Goal: Task Accomplishment & Management: Manage account settings

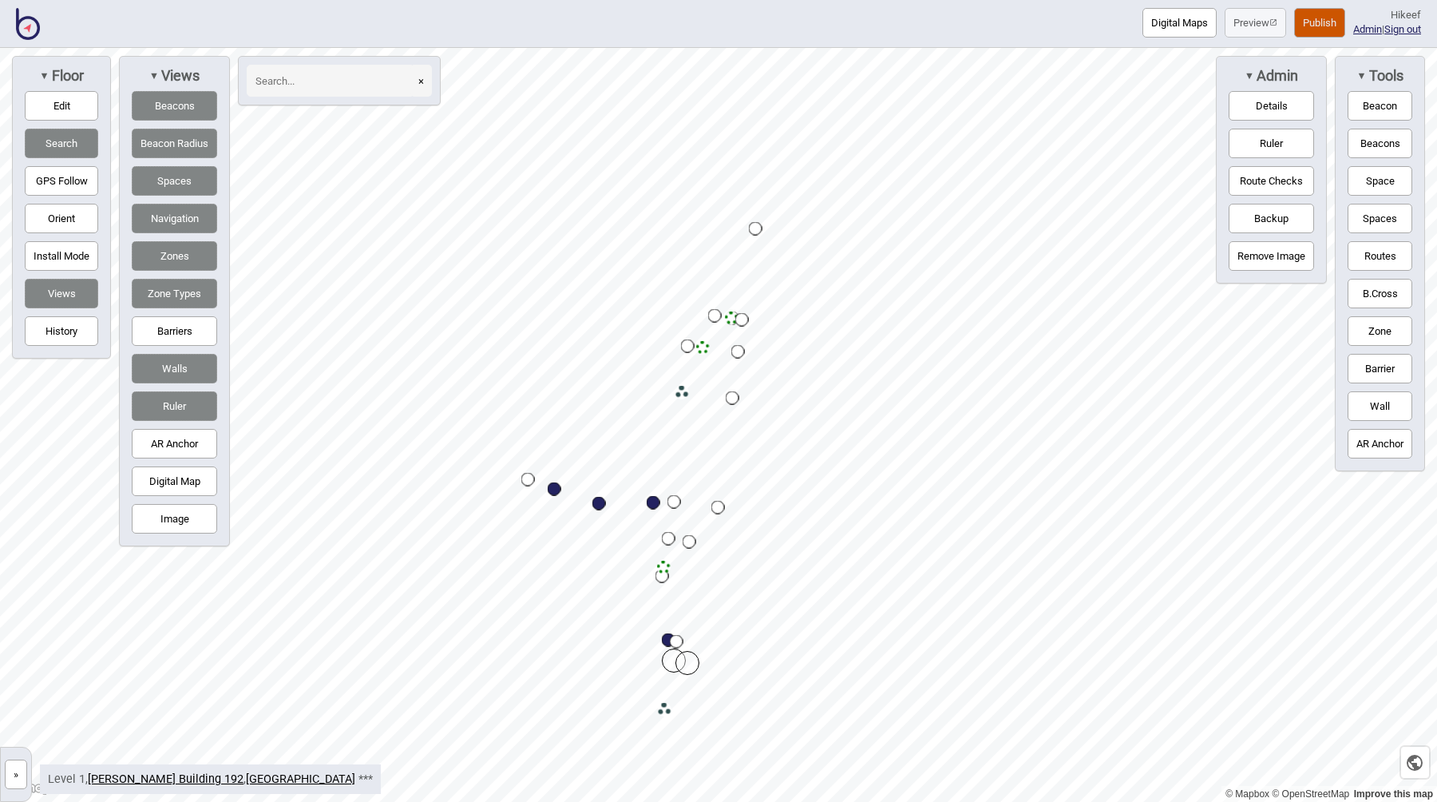
click at [166, 517] on button "Image" at bounding box center [174, 519] width 85 height 30
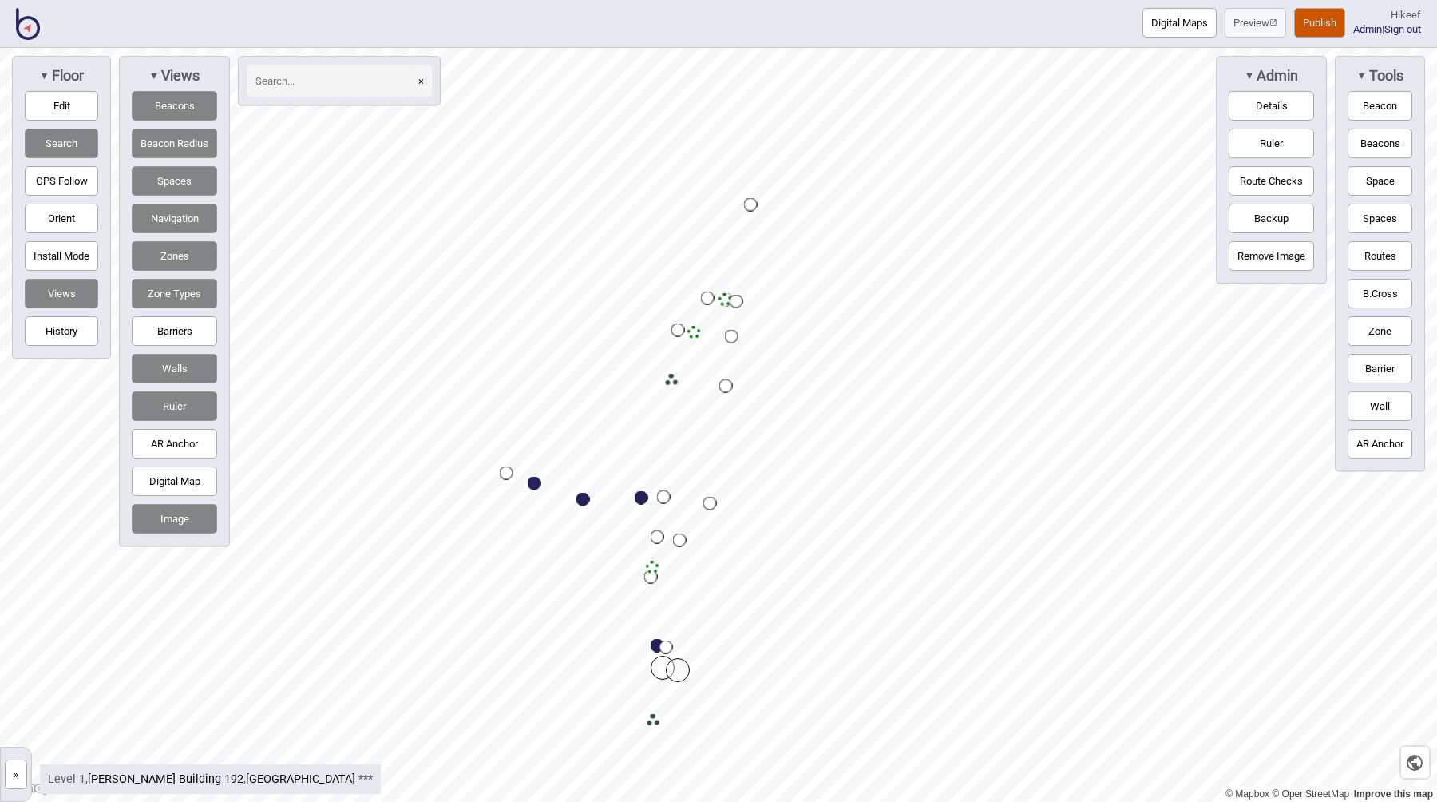
click at [22, 23] on img at bounding box center [28, 24] width 24 height 32
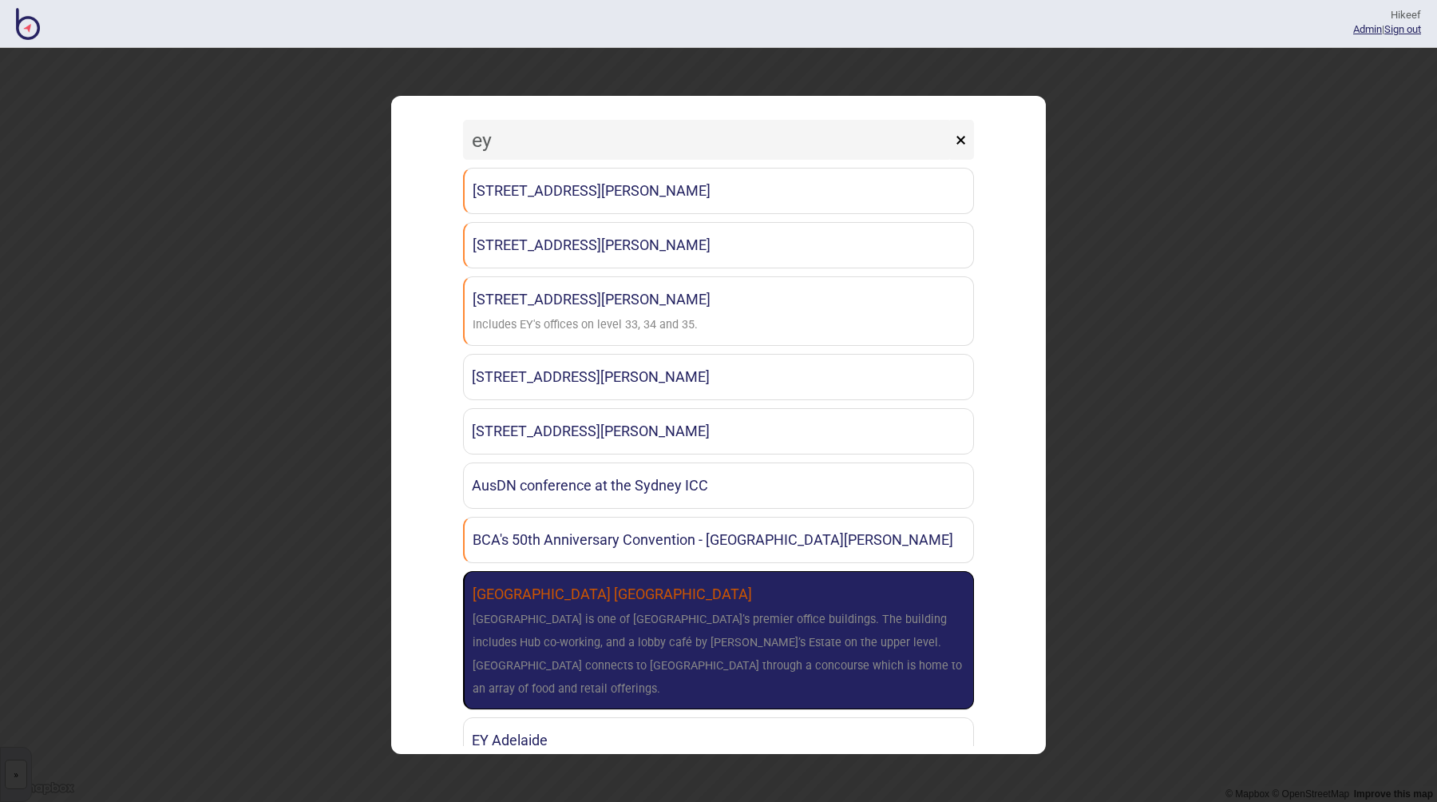
type input "ey"
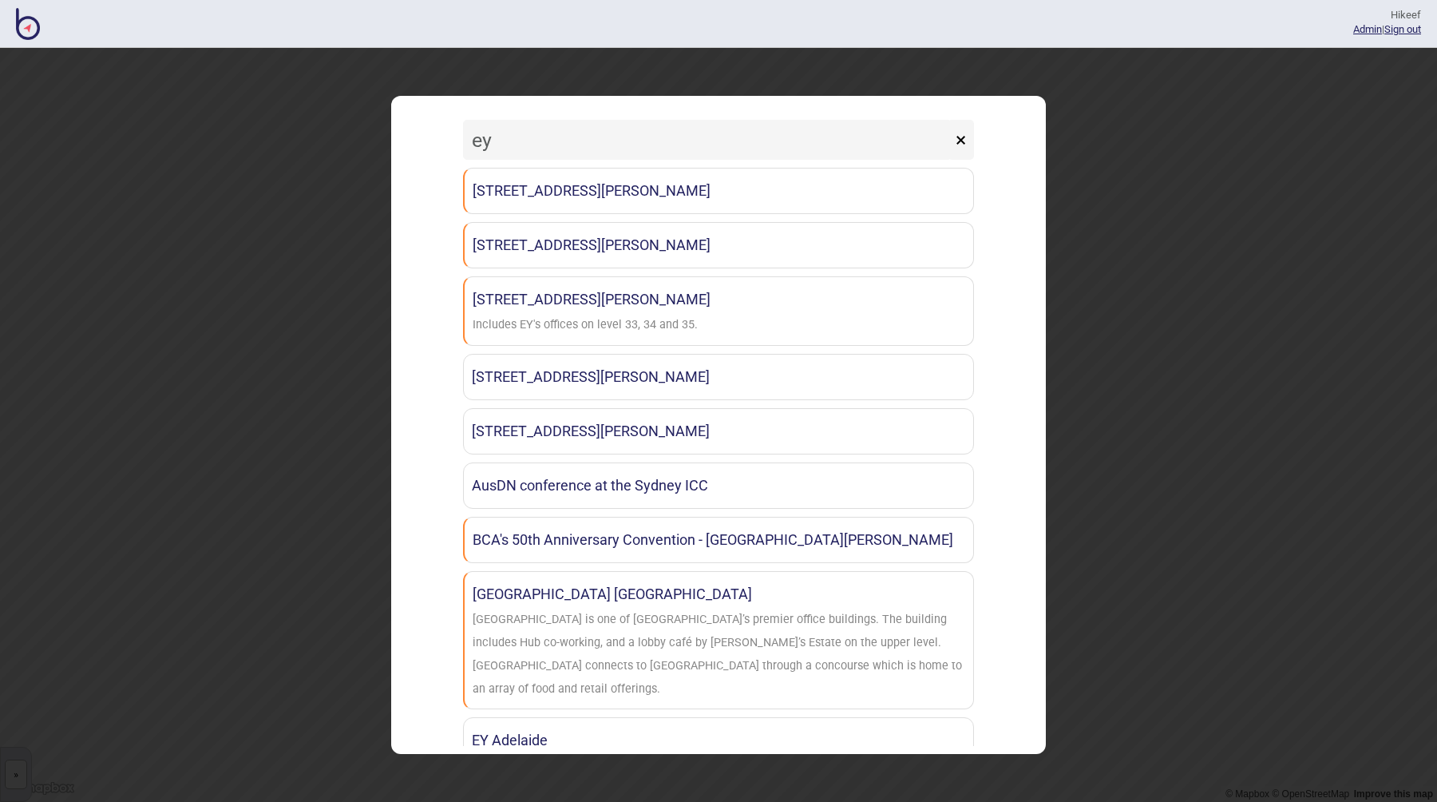
click at [436, 345] on div "ey × 1 Bligh St - Clayton Utz Sydney 121 Marcus Clarke St EY Canberra 200 Georg…" at bounding box center [718, 424] width 639 height 641
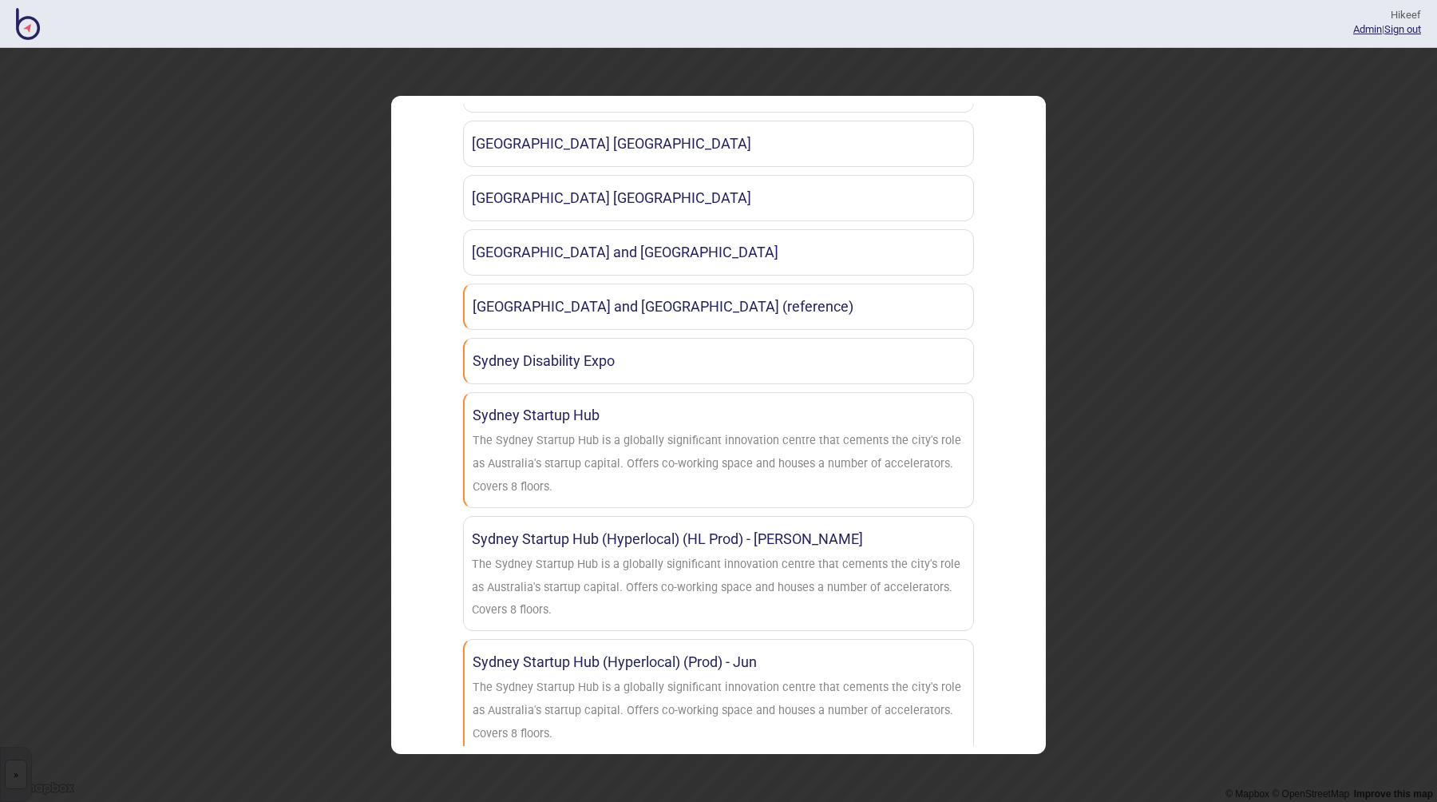
scroll to position [1010, 0]
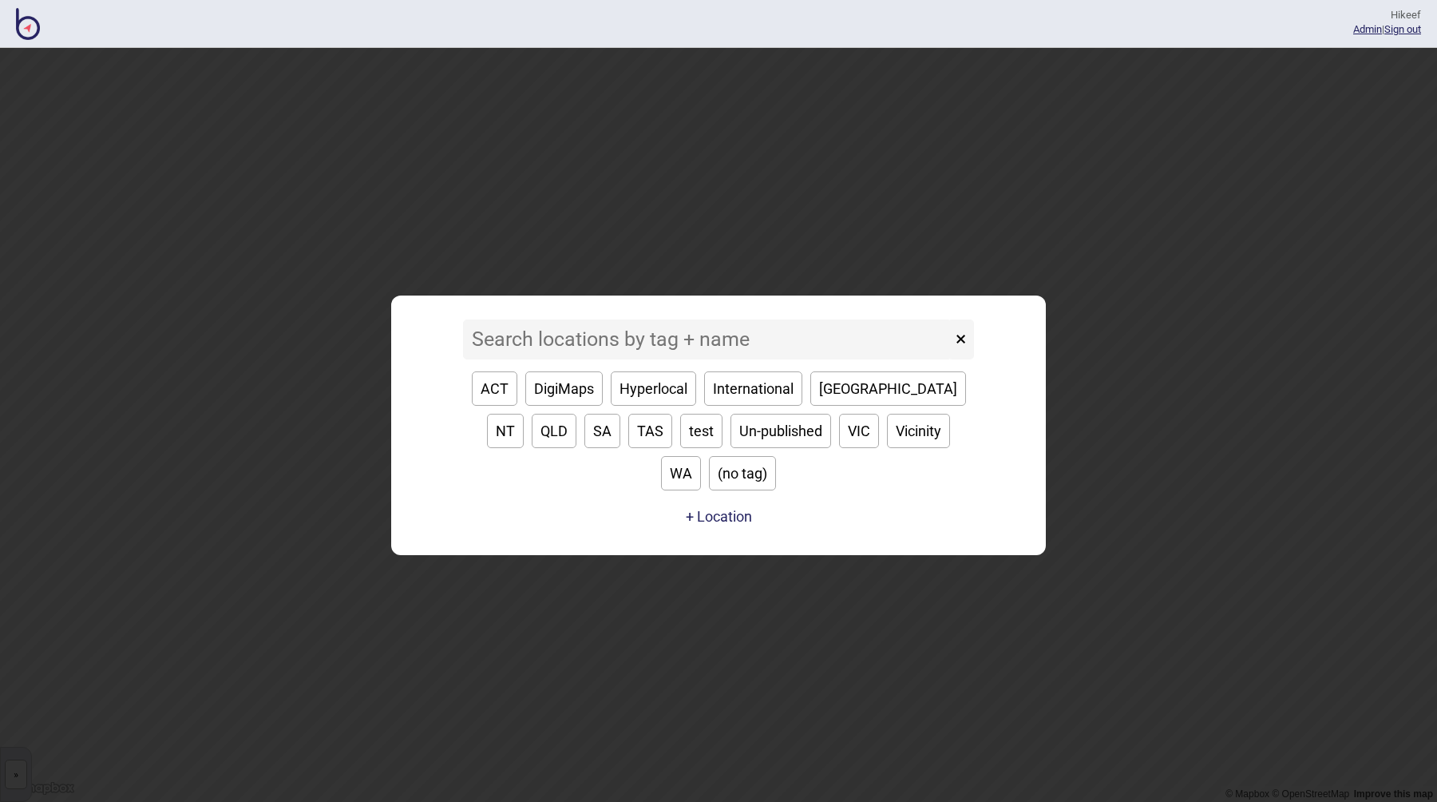
click at [653, 359] on input at bounding box center [707, 339] width 489 height 40
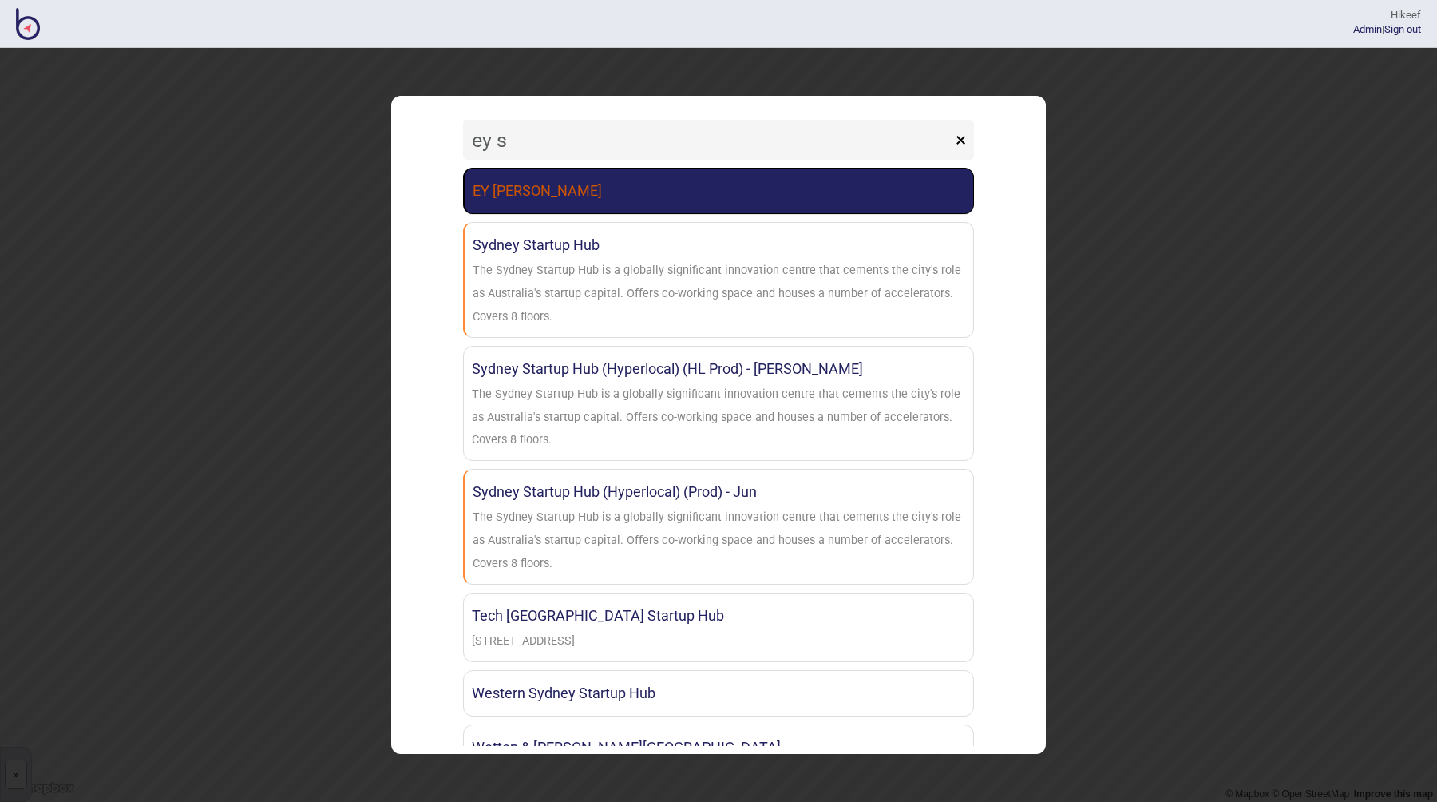
type input "ey s"
click at [563, 201] on link "EY Sydney BindiWeb" at bounding box center [718, 191] width 511 height 46
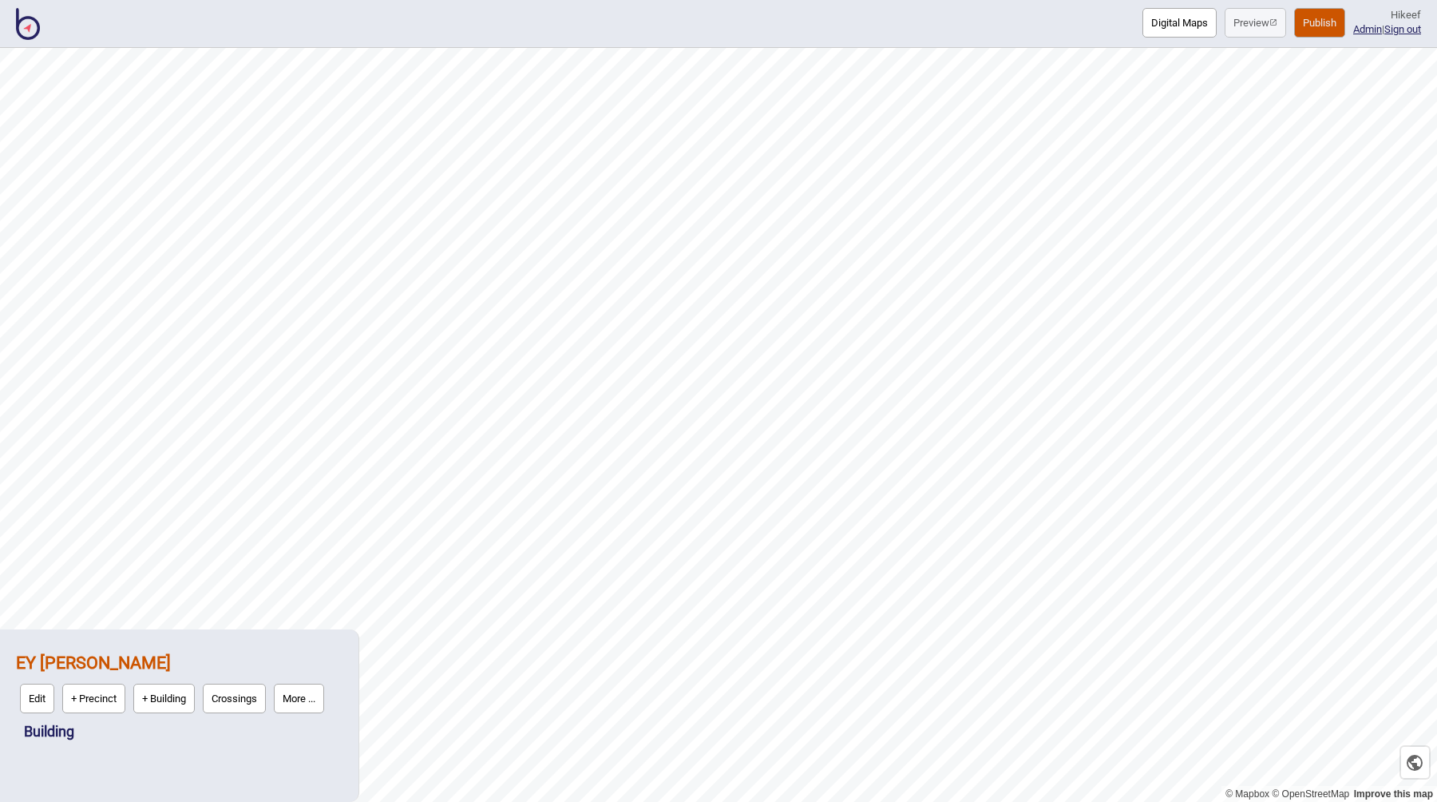
click at [1041, 23] on div "Digital Maps Preview Publish Hi keef Admin | Sign out" at bounding box center [718, 24] width 1437 height 48
click at [998, 27] on div "Digital Maps Preview Publish Hi keef Admin | Sign out" at bounding box center [718, 24] width 1437 height 48
click at [1362, 26] on link "Admin" at bounding box center [1368, 29] width 29 height 12
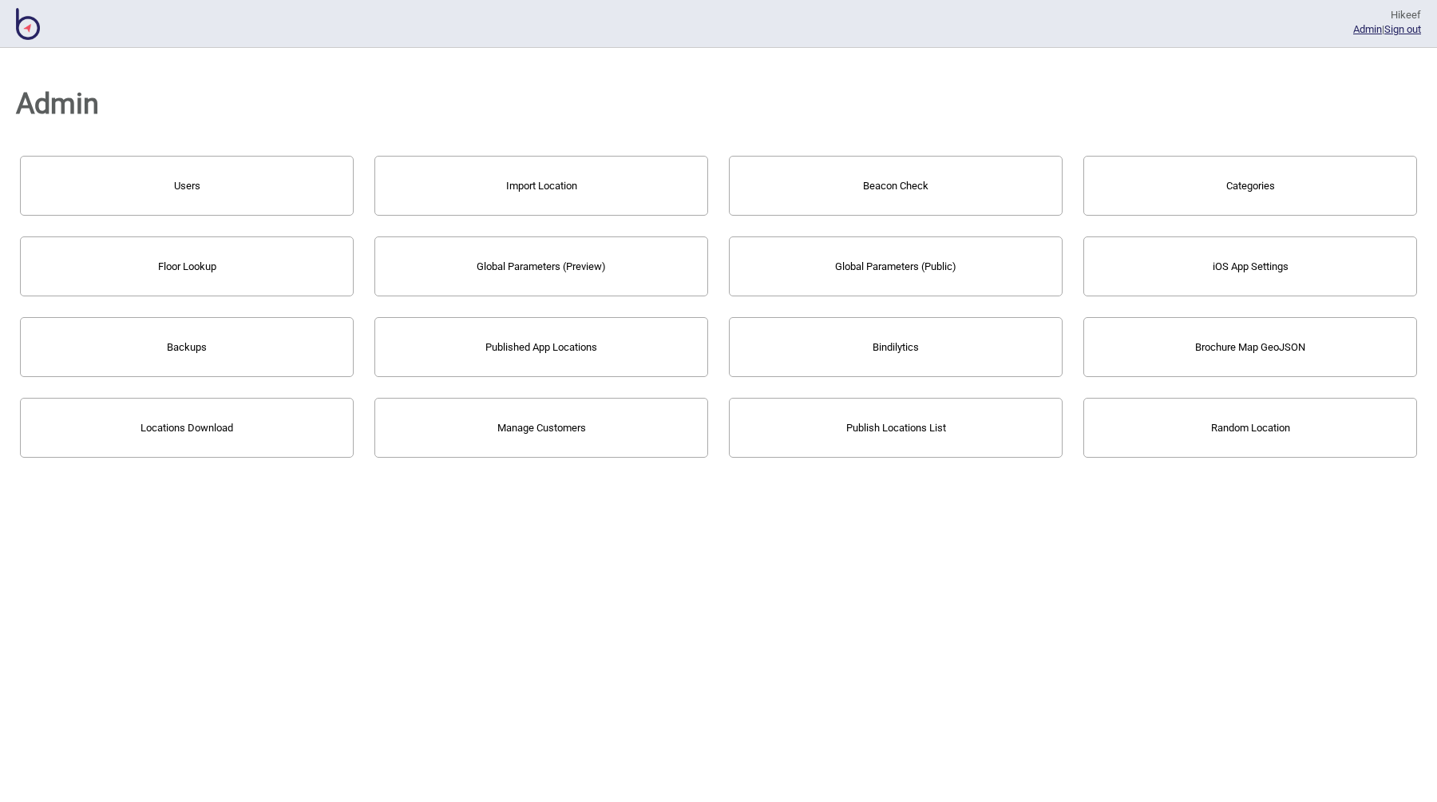
click at [213, 200] on button "Users" at bounding box center [187, 186] width 334 height 60
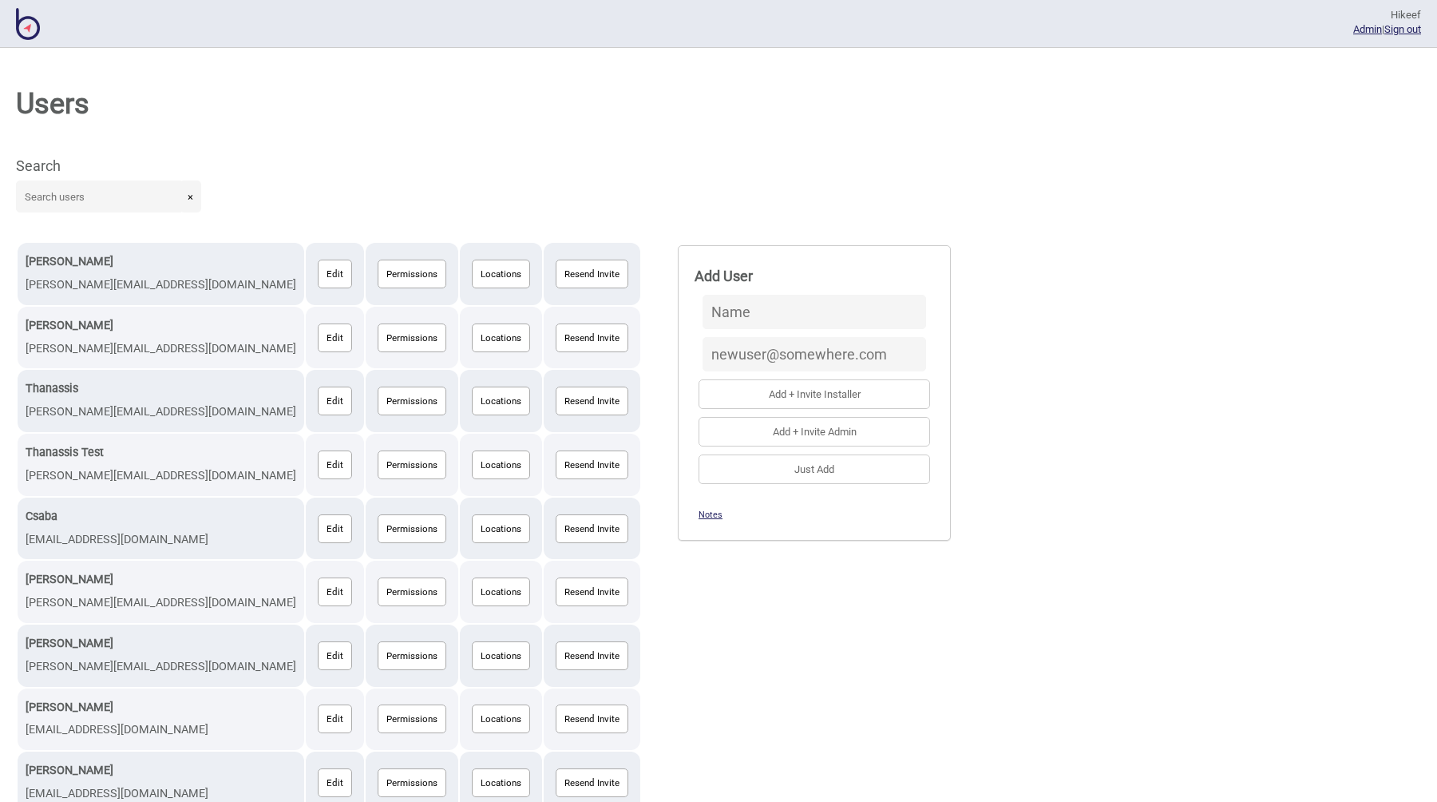
click at [703, 323] on input at bounding box center [815, 312] width 224 height 34
click at [703, 354] on input at bounding box center [815, 354] width 224 height 34
paste input "fetalinoshanna@gmail.com"
type input "fetalinoshanna@gmail.com"
click at [1042, 238] on div "Search ×" at bounding box center [719, 196] width 1406 height 89
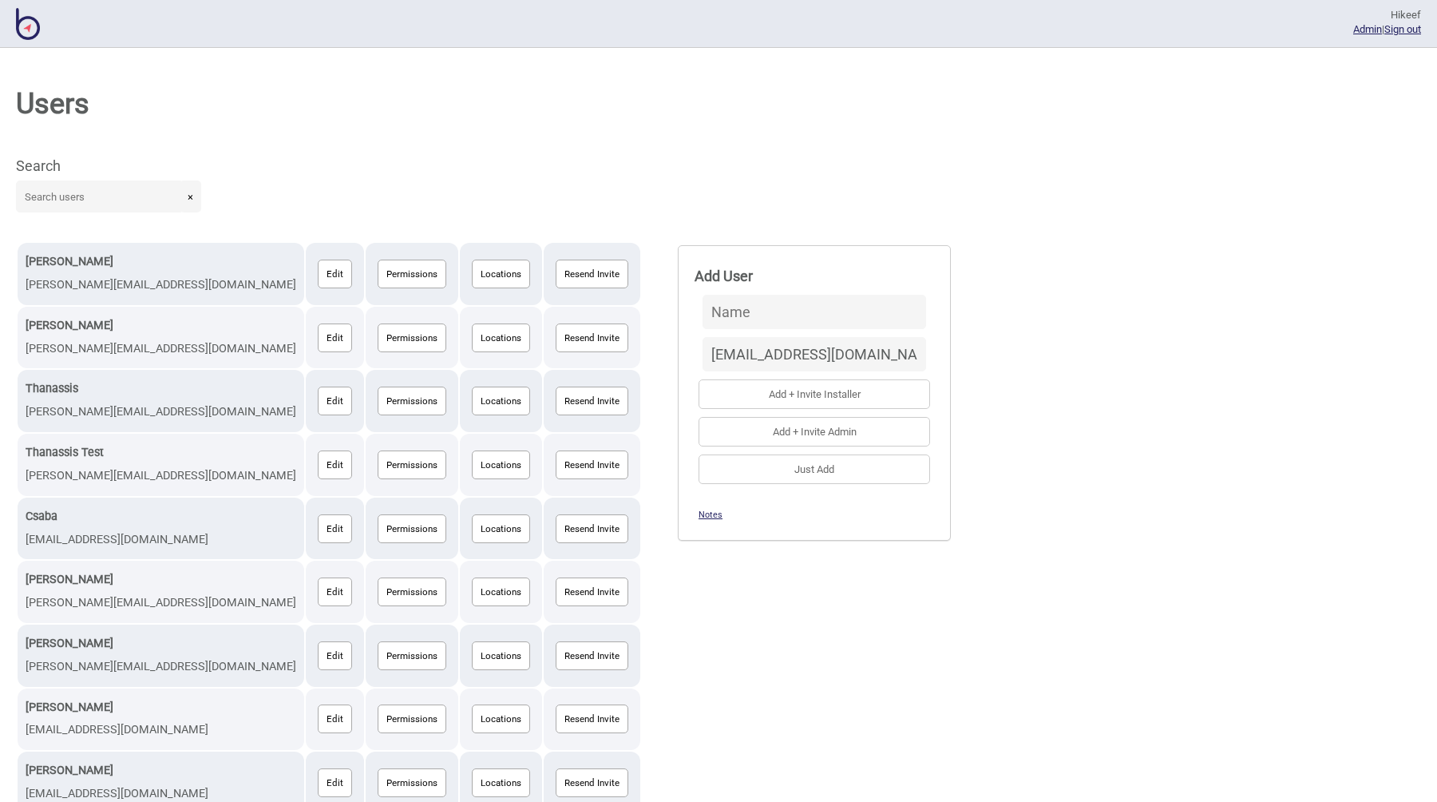
click at [703, 317] on input at bounding box center [815, 312] width 224 height 34
paste input "Shanna Rose"
type input "Shanna Rose"
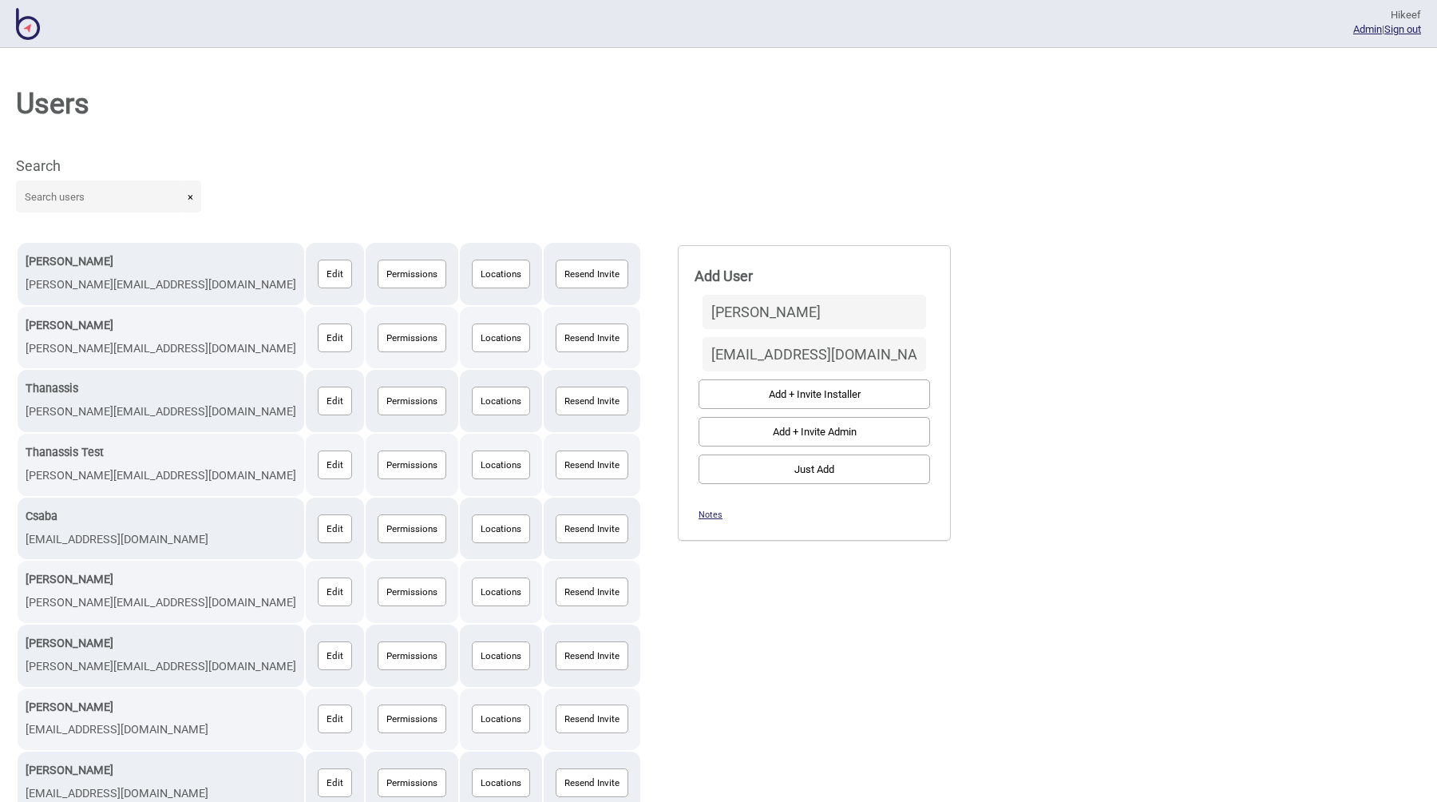
click at [699, 390] on button "Add + Invite Installer" at bounding box center [815, 394] width 232 height 30
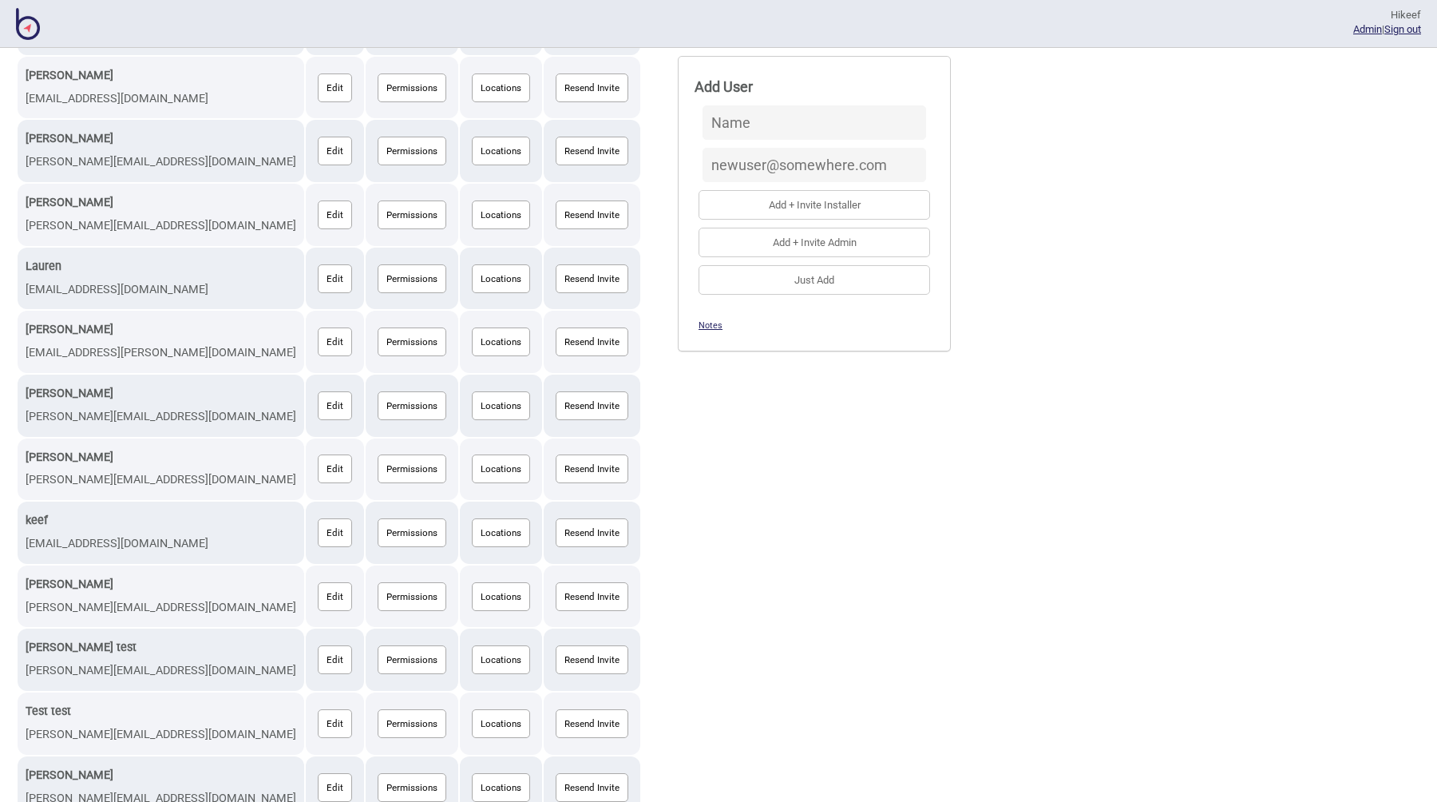
scroll to position [155, 0]
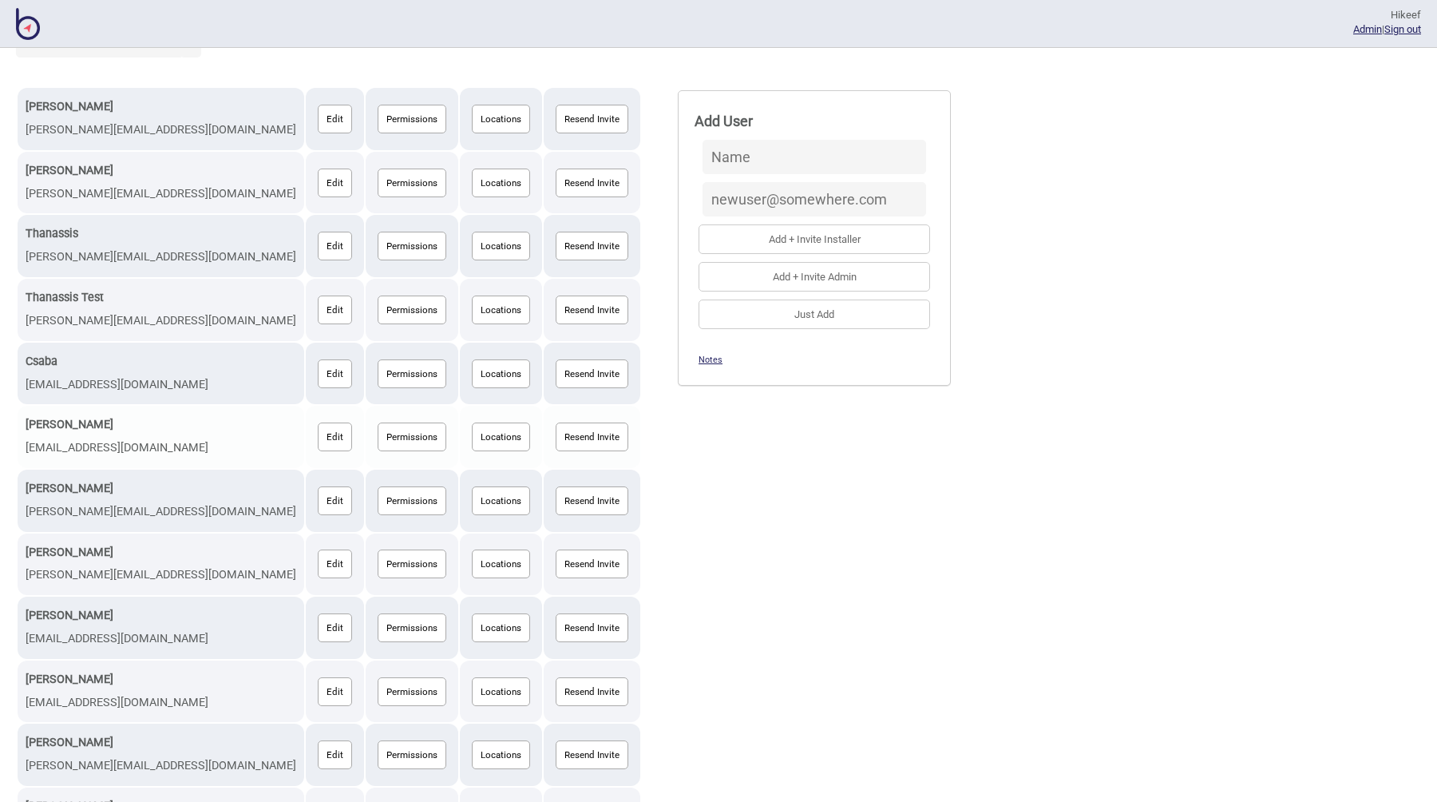
click at [378, 438] on button "Permissions" at bounding box center [412, 436] width 69 height 29
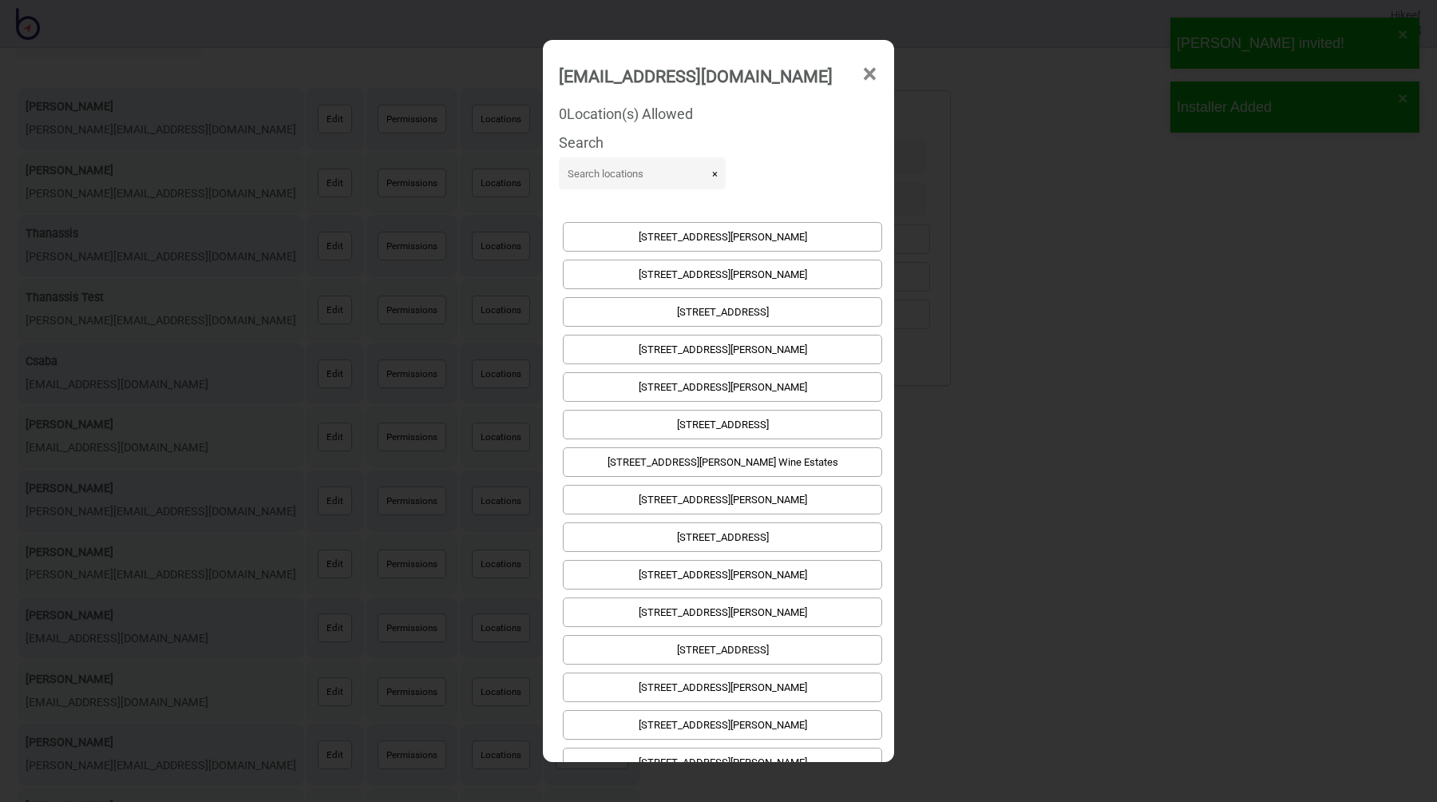
click at [600, 174] on input at bounding box center [633, 173] width 149 height 32
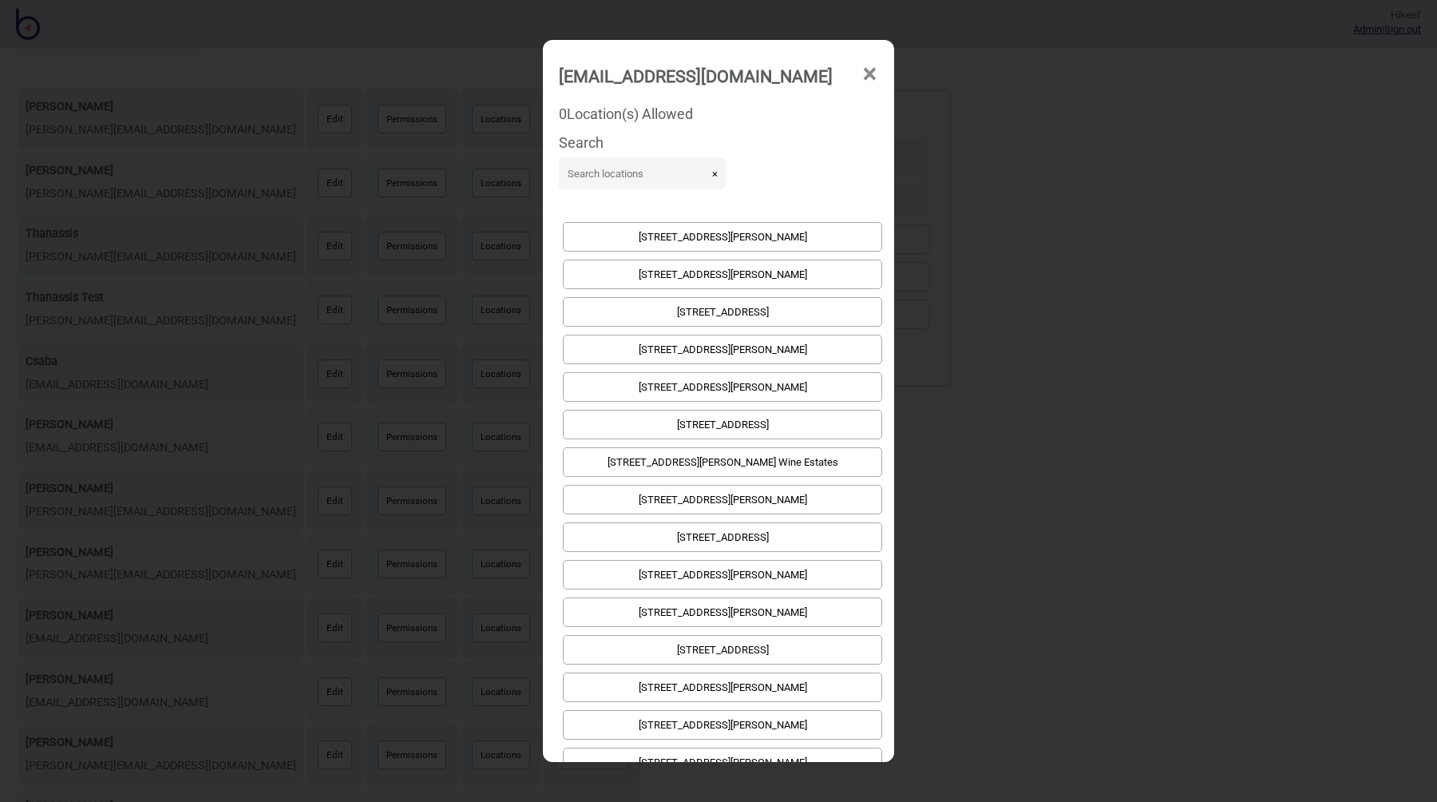
click at [605, 172] on input at bounding box center [633, 173] width 149 height 32
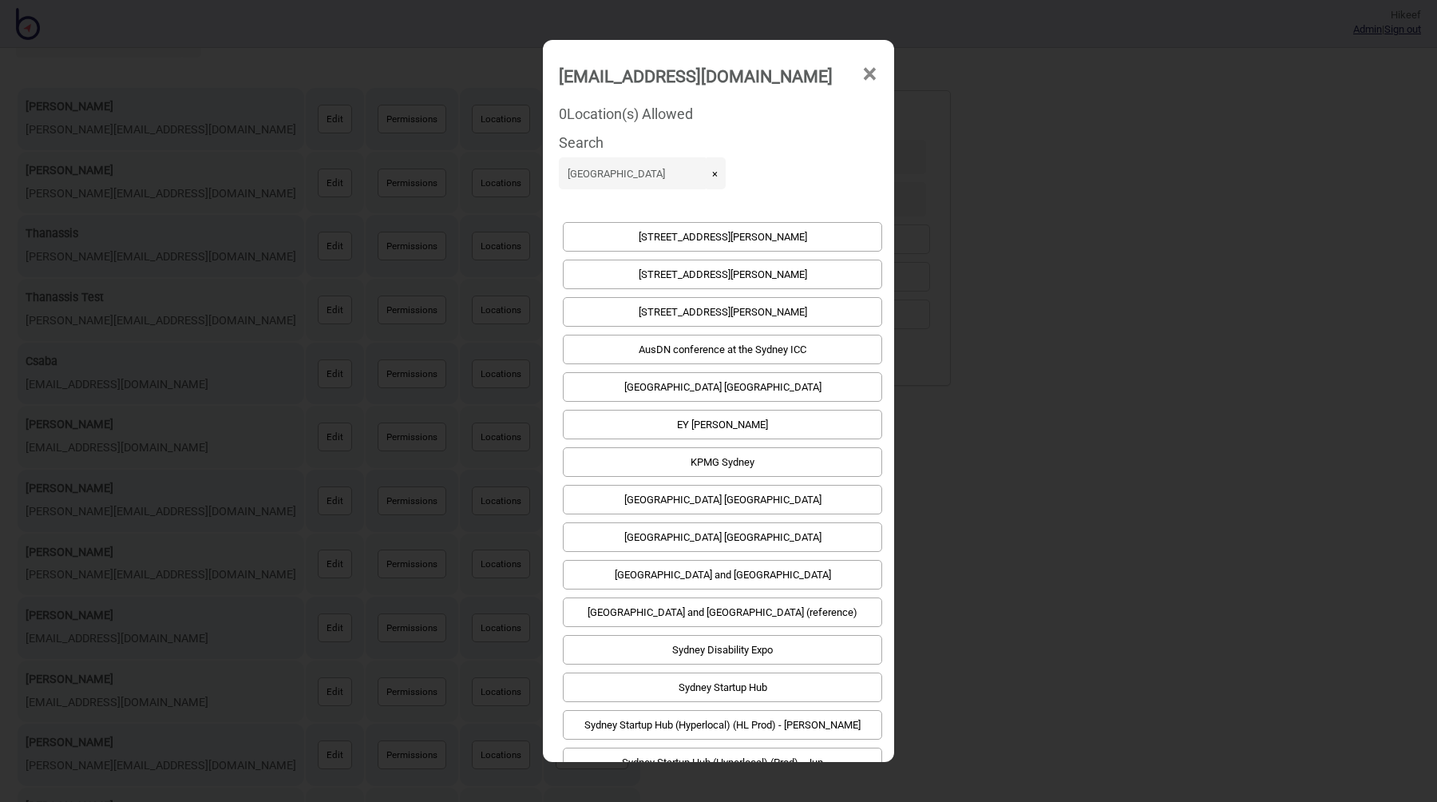
type input "sydney"
click at [733, 421] on button "EY [PERSON_NAME]" at bounding box center [722, 425] width 319 height 30
click at [962, 338] on div "fetalinoshanna@gmail.com × 1 Location(s) Allowed Search sydney × 1 Bligh St - C…" at bounding box center [718, 401] width 1437 height 802
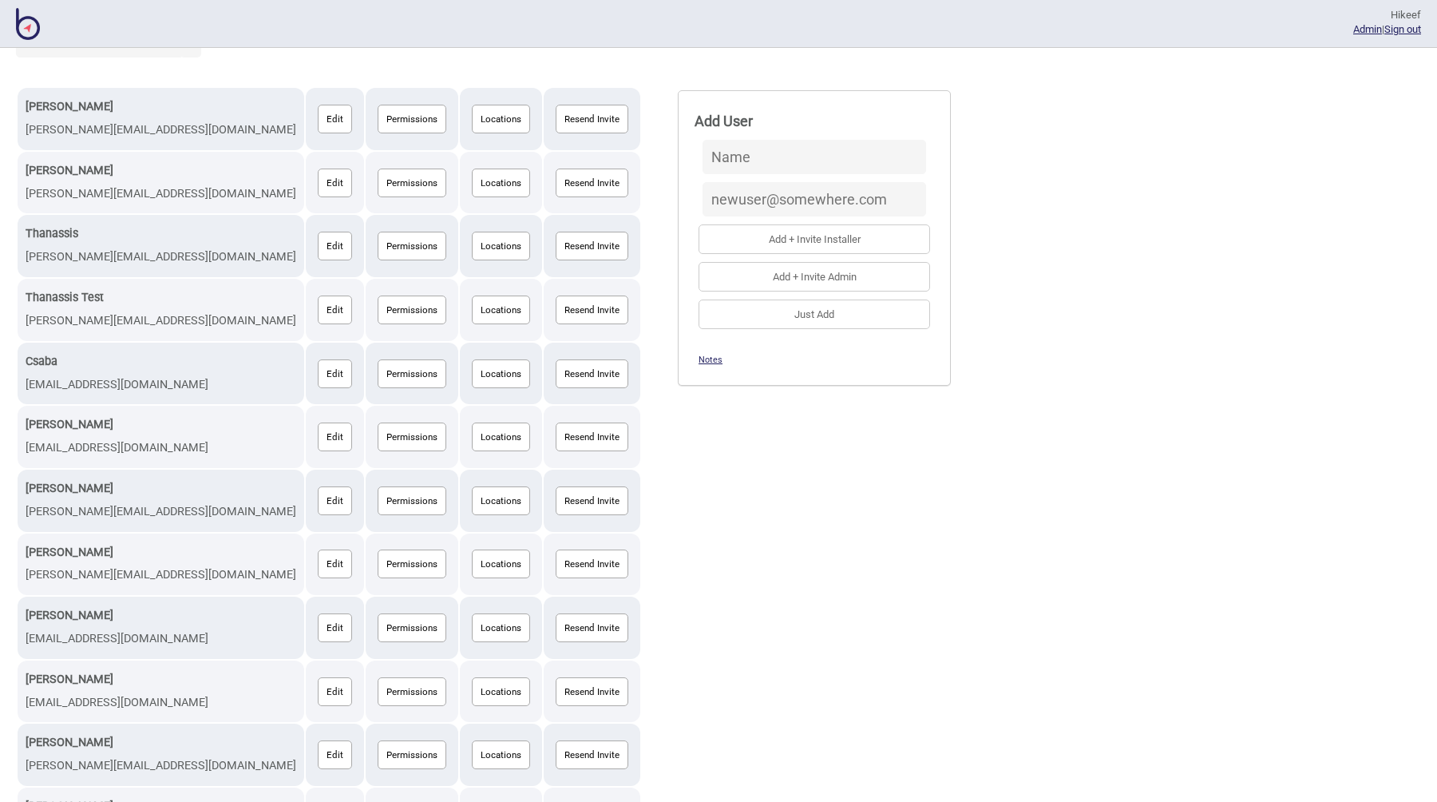
click at [674, 600] on div "Alex alex@bindimaps.com Edit Permissions Locations Resend Invite Anna anna@bind…" at bounding box center [719, 754] width 1406 height 1337
click at [708, 464] on div "Alex alex@bindimaps.com Edit Permissions Locations Resend Invite Anna anna@bind…" at bounding box center [719, 754] width 1406 height 1337
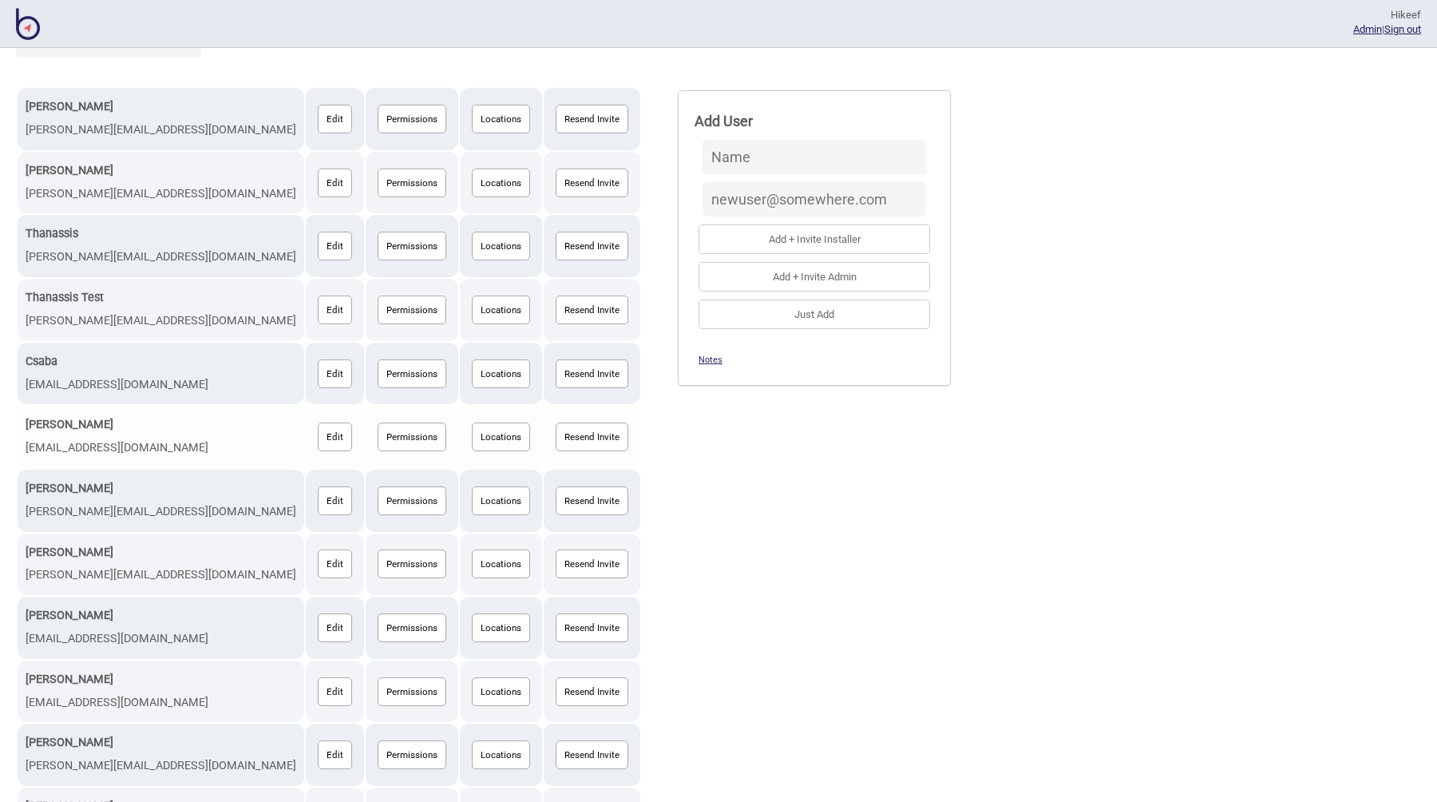
click at [378, 434] on button "Permissions" at bounding box center [412, 436] width 69 height 29
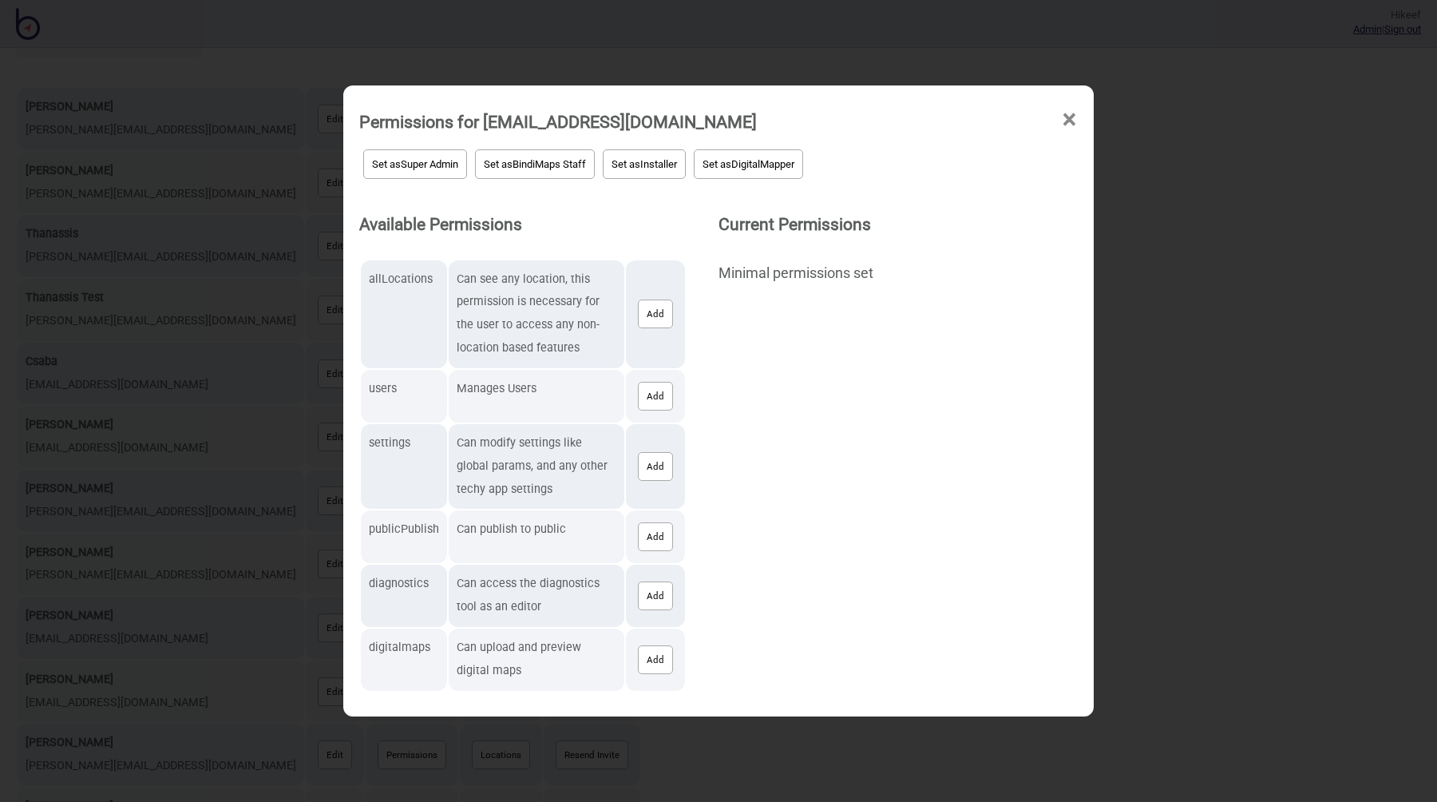
click at [737, 165] on button "Set as DigitalMapper" at bounding box center [748, 164] width 109 height 30
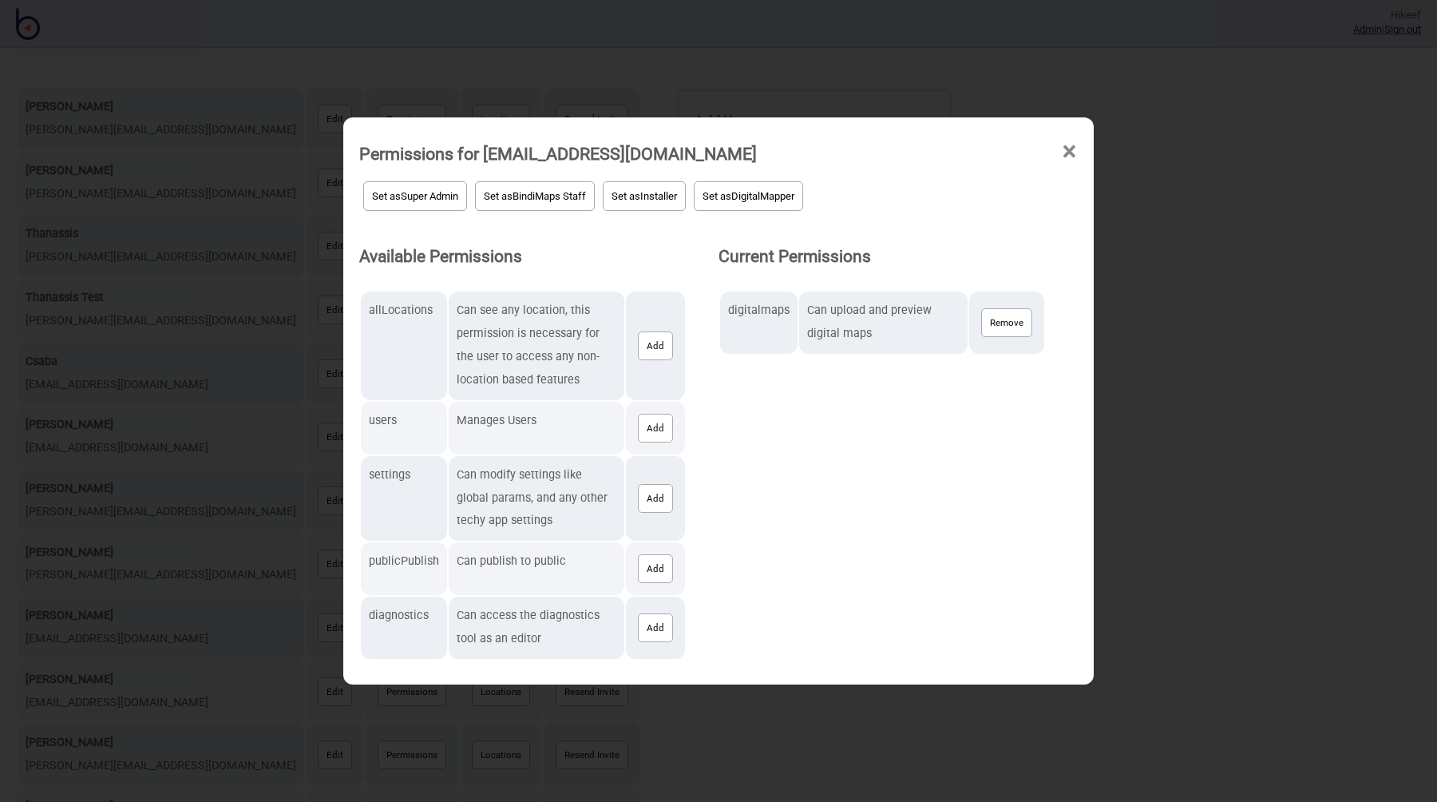
click at [1180, 521] on div "Permissions for fetalinoshanna@gmail.com × Set as Super Admin Set as BindiMaps …" at bounding box center [718, 401] width 1437 height 802
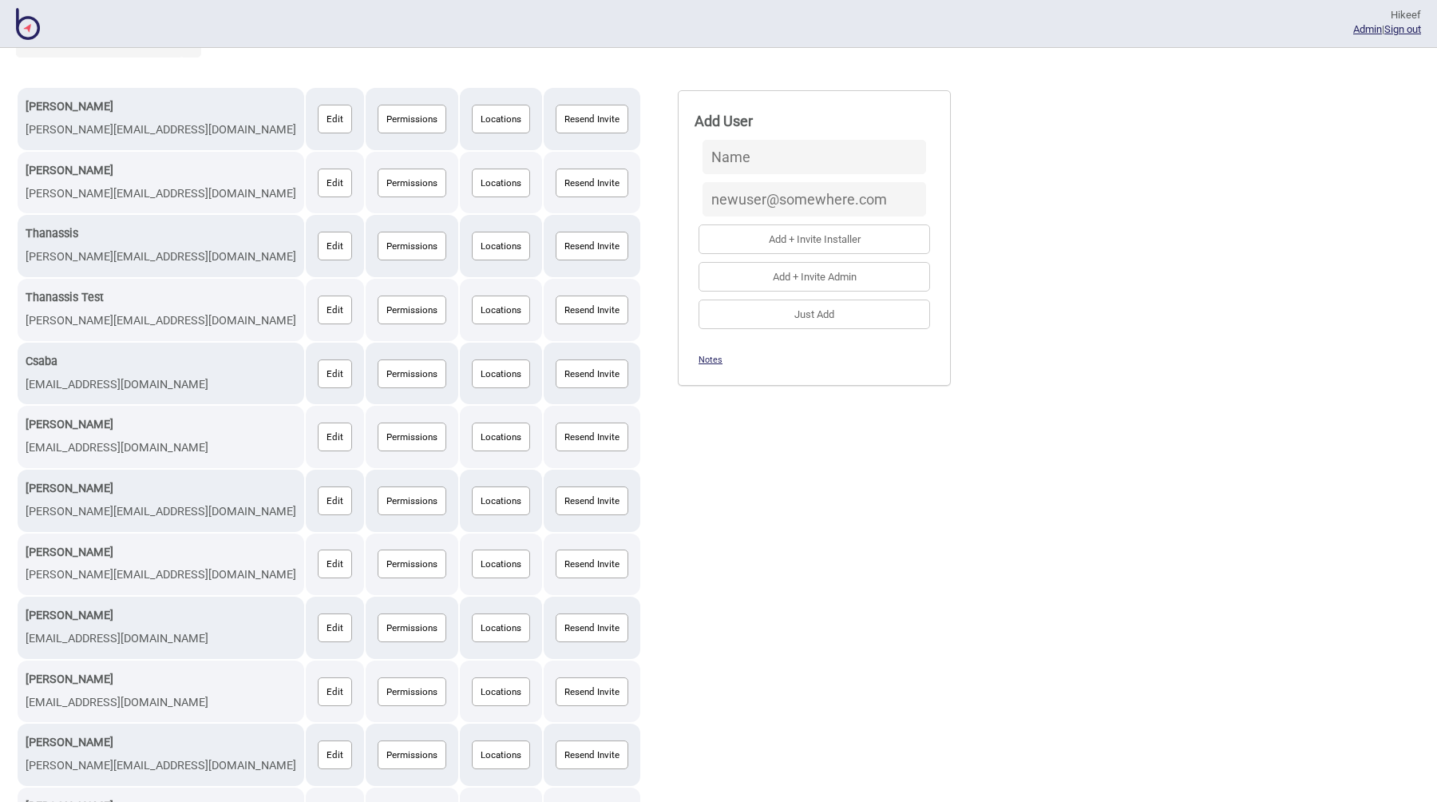
click at [751, 513] on div "Alex alex@bindimaps.com Edit Permissions Locations Resend Invite Anna anna@bind…" at bounding box center [719, 754] width 1406 height 1337
click at [651, 535] on div "Alex alex@bindimaps.com Edit Permissions Locations Resend Invite Anna anna@bind…" at bounding box center [719, 754] width 1406 height 1337
click at [759, 454] on div "Alex alex@bindimaps.com Edit Permissions Locations Resend Invite Anna anna@bind…" at bounding box center [719, 754] width 1406 height 1337
click at [772, 509] on div "Alex alex@bindimaps.com Edit Permissions Locations Resend Invite Anna anna@bind…" at bounding box center [719, 754] width 1406 height 1337
click at [725, 501] on div "Alex alex@bindimaps.com Edit Permissions Locations Resend Invite Anna anna@bind…" at bounding box center [719, 754] width 1406 height 1337
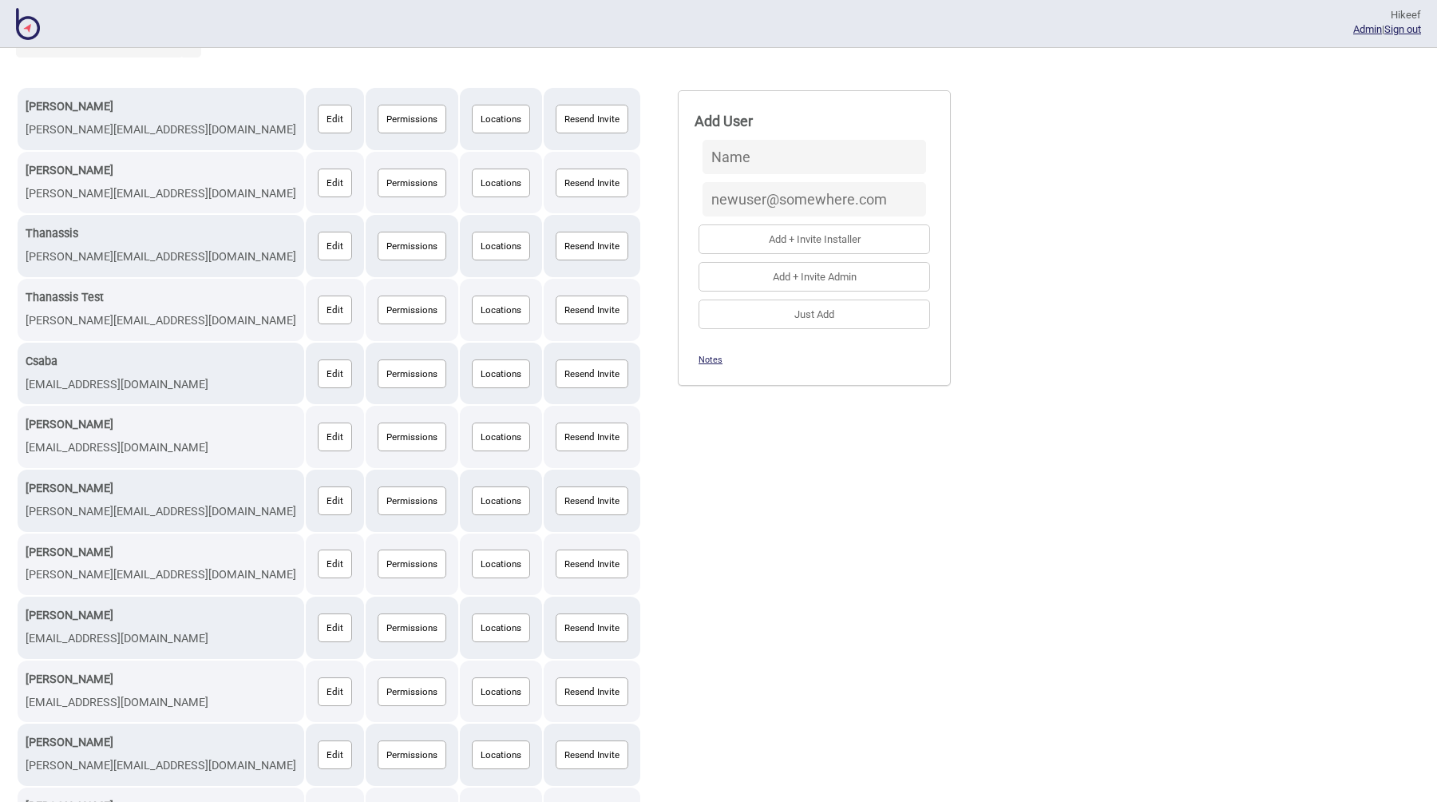
click at [670, 549] on div "Alex alex@bindimaps.com Edit Permissions Locations Resend Invite Anna anna@bind…" at bounding box center [719, 754] width 1406 height 1337
click at [34, 26] on img at bounding box center [28, 24] width 24 height 32
click at [472, 430] on button "Locations" at bounding box center [501, 436] width 58 height 29
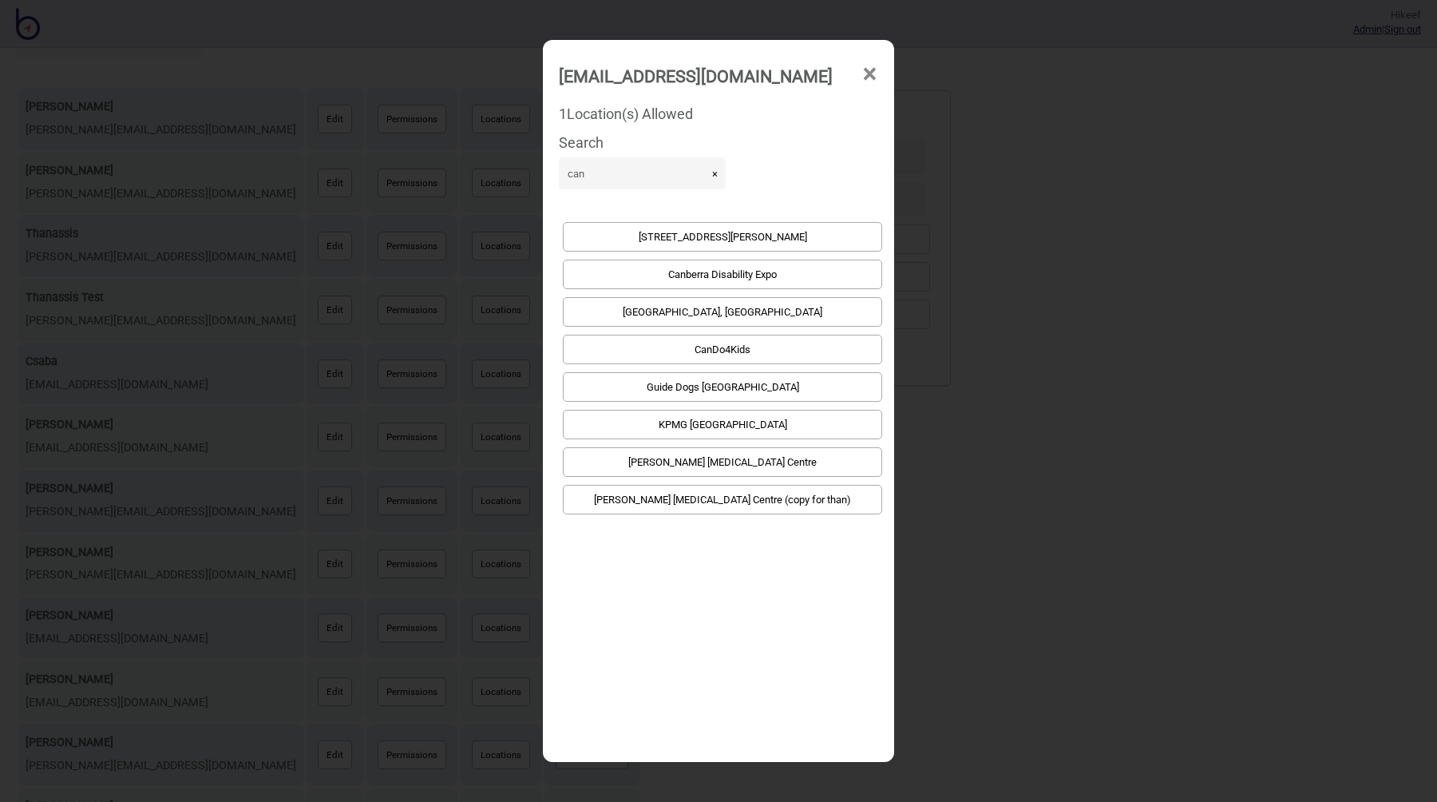
drag, startPoint x: 605, startPoint y: 174, endPoint x: 543, endPoint y: 173, distance: 61.5
click at [543, 173] on div "fetalinoshanna@gmail.com × 1 Location(s) Allowed Search can × 121 Marcus Clarke…" at bounding box center [718, 401] width 351 height 722
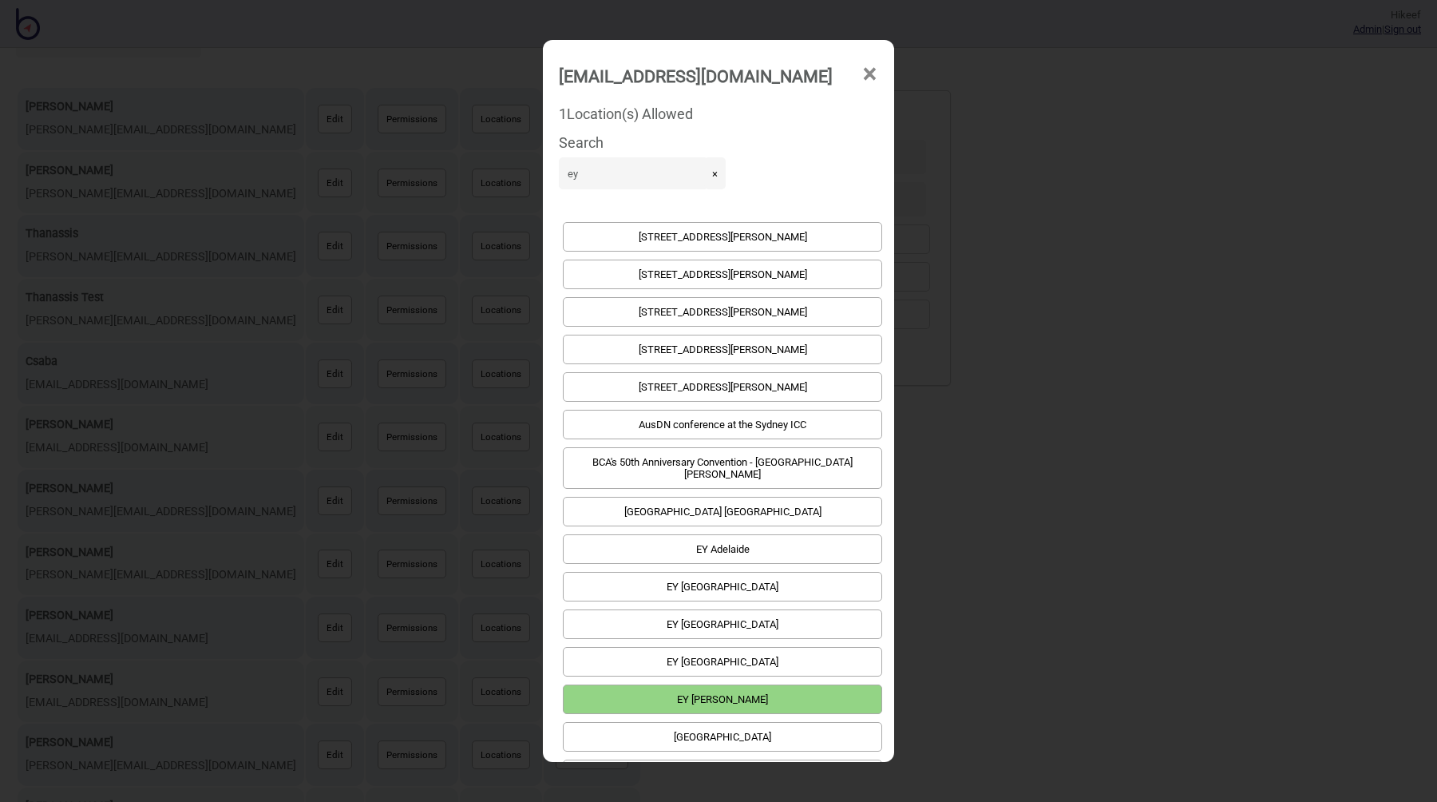
scroll to position [0, 0]
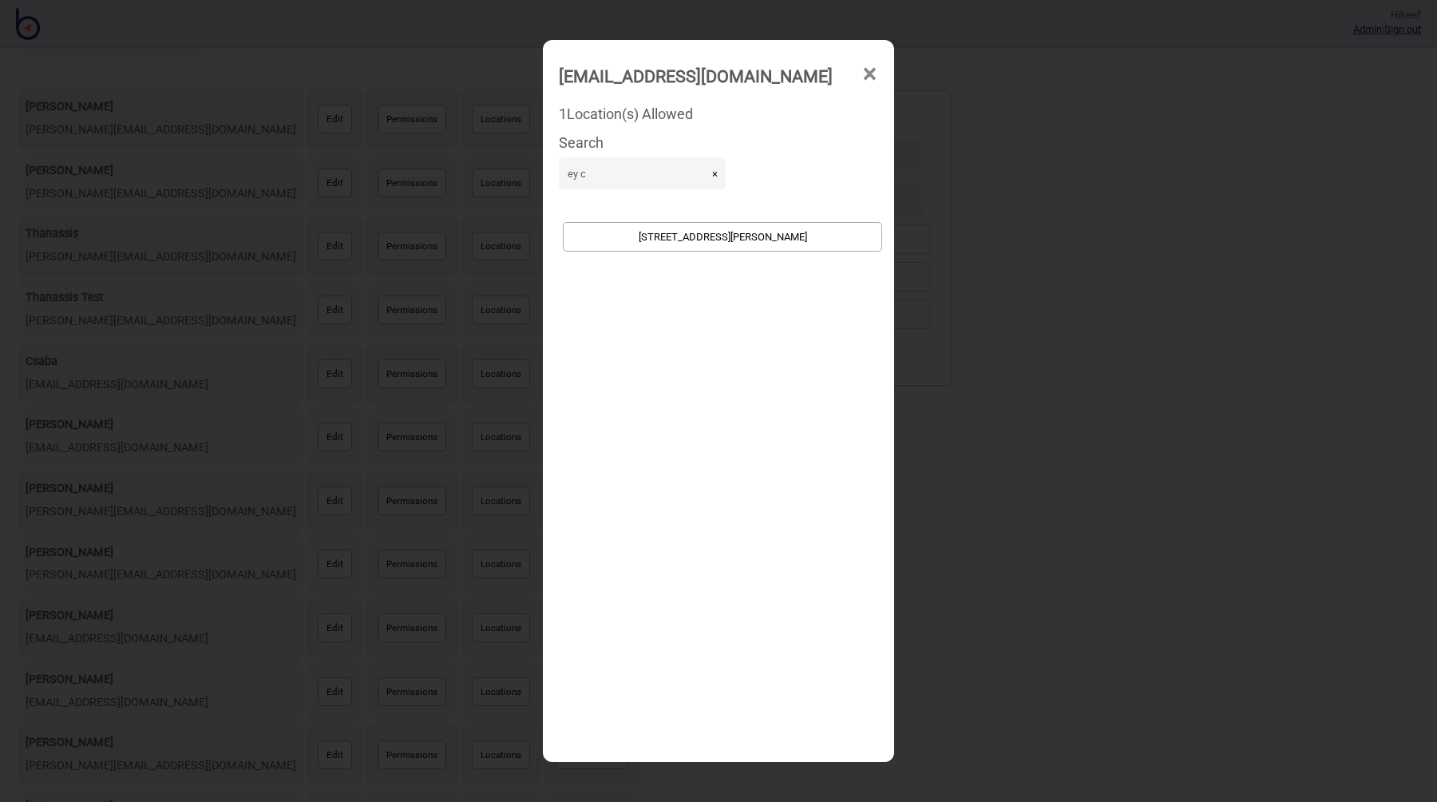
type input "ey c"
click at [670, 232] on button "[STREET_ADDRESS][PERSON_NAME]" at bounding box center [722, 237] width 319 height 30
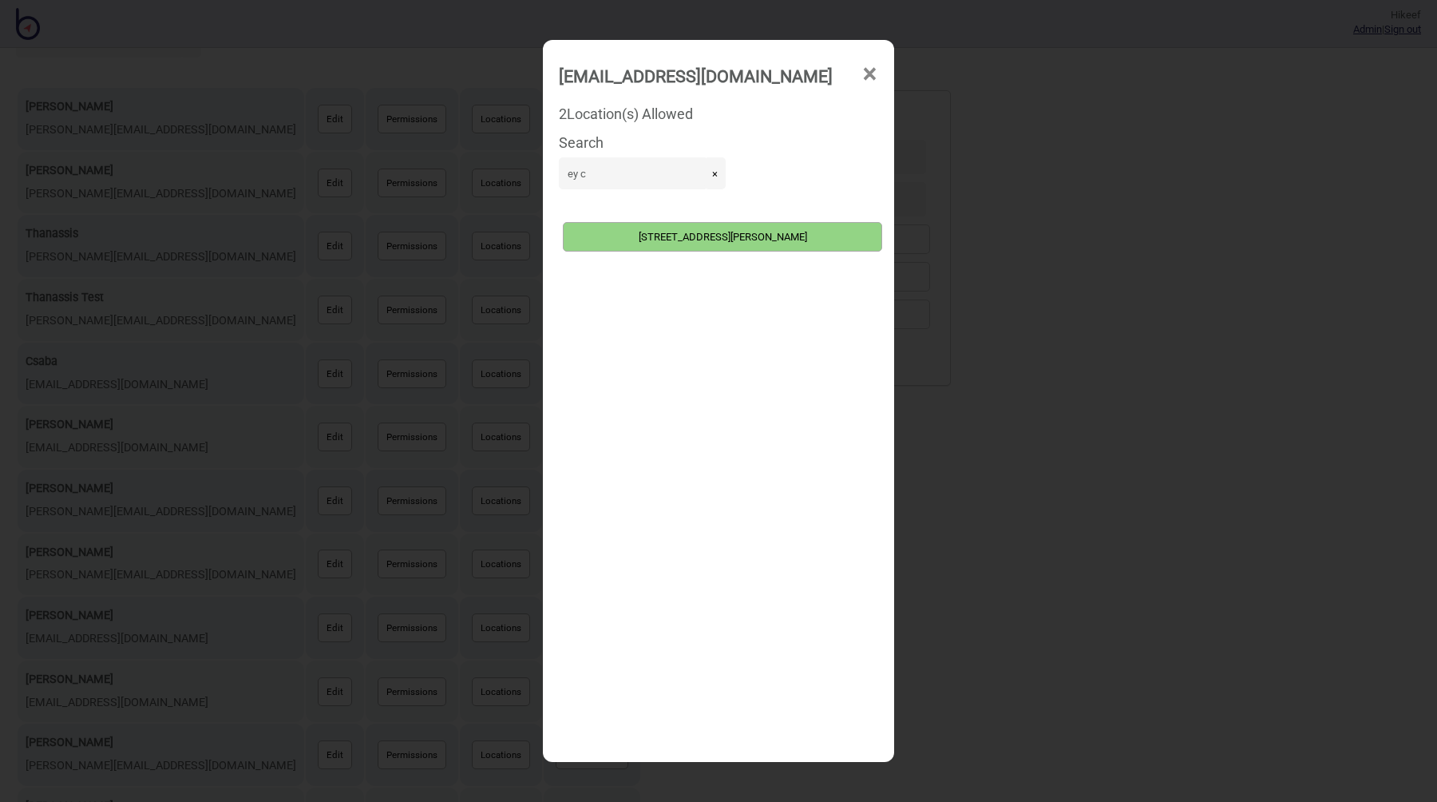
click at [704, 175] on button "×" at bounding box center [715, 173] width 22 height 32
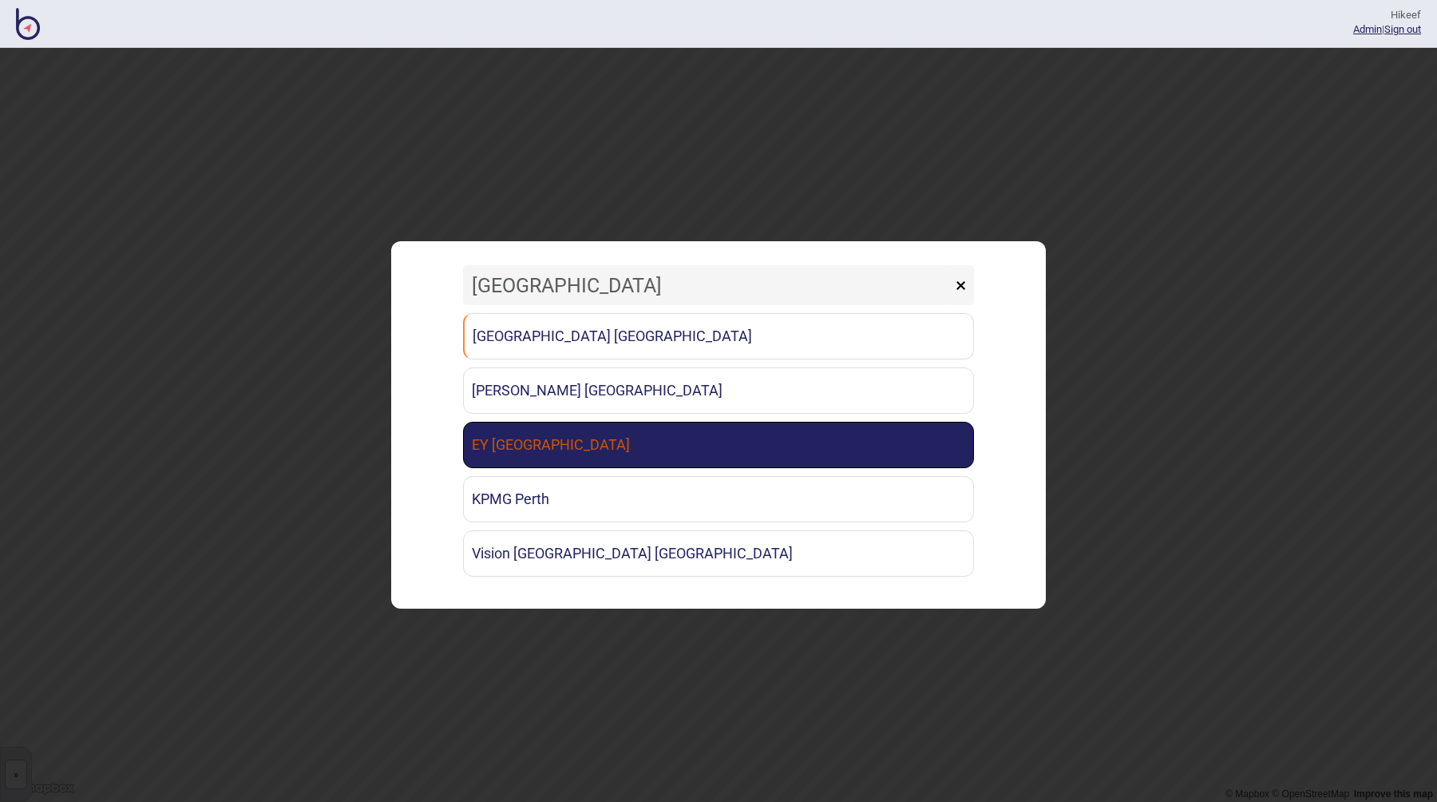
type input "perth"
click at [565, 442] on link "EY [GEOGRAPHIC_DATA]" at bounding box center [718, 445] width 511 height 46
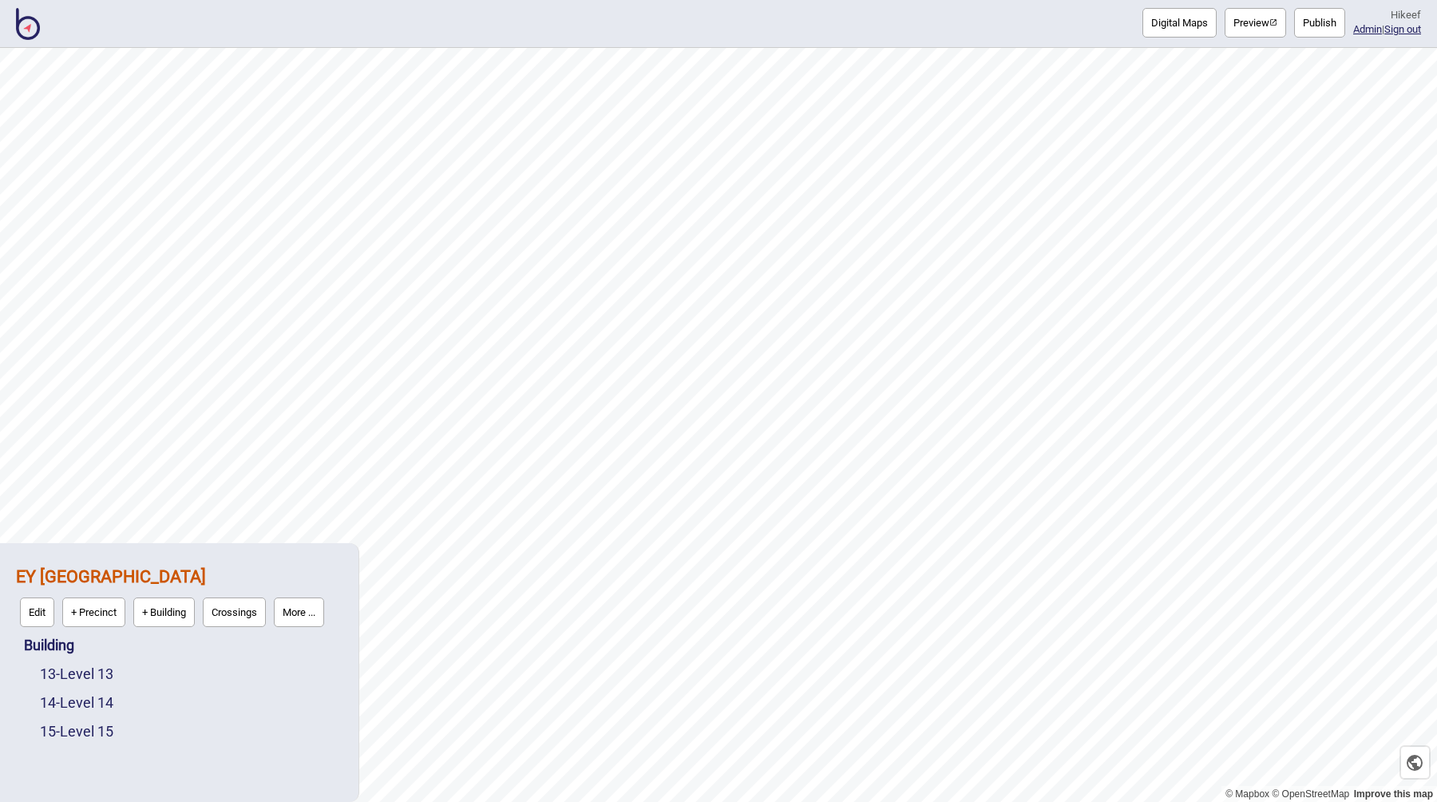
click at [44, 747] on div "EY Perth Edit + Precinct + Building Crossings More ... Building 13 - Level 13 1…" at bounding box center [179, 652] width 343 height 203
click at [1225, 26] on button "Preview" at bounding box center [1255, 23] width 61 height 30
click at [34, 24] on img at bounding box center [28, 24] width 24 height 32
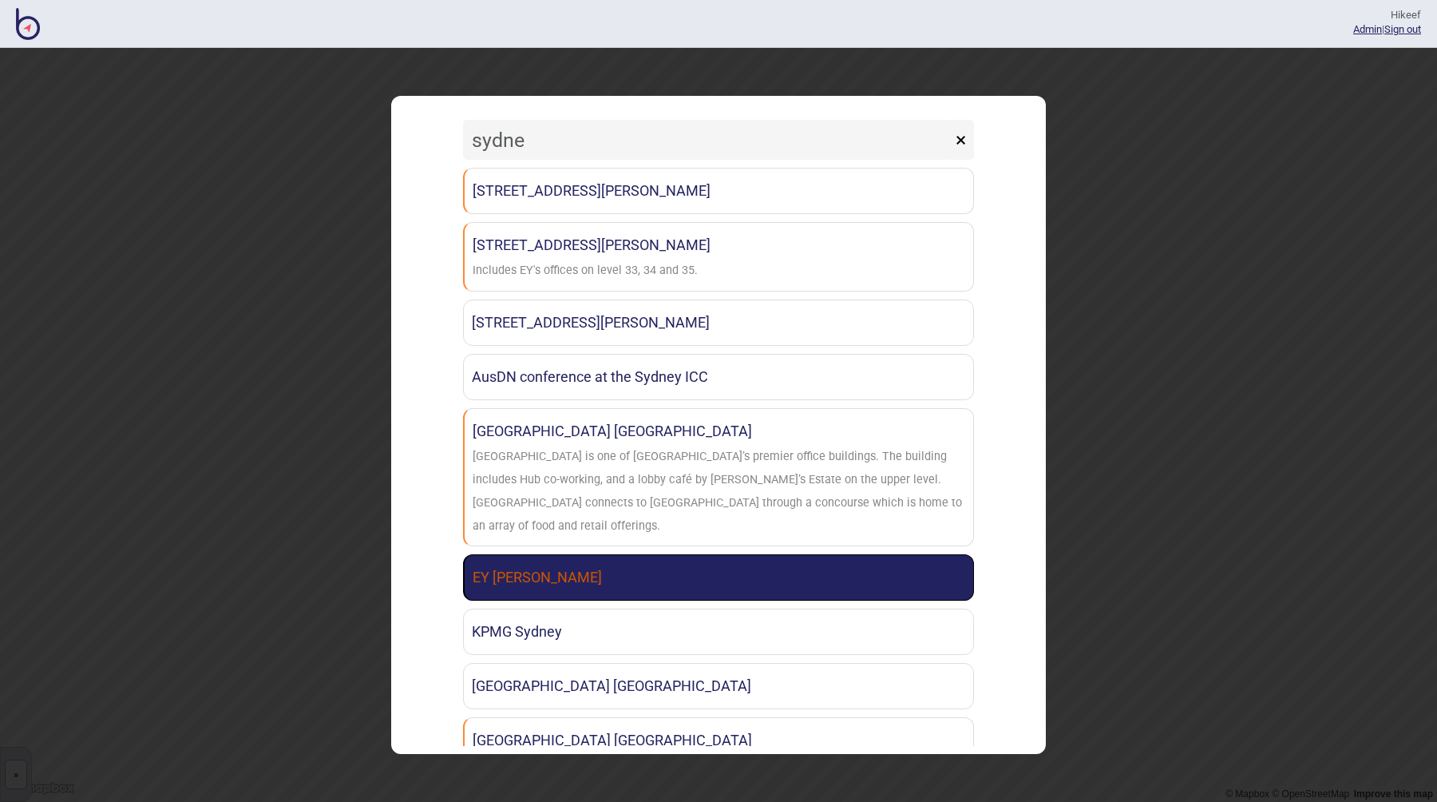
type input "sydne"
click at [608, 556] on link "EY [PERSON_NAME]" at bounding box center [718, 577] width 511 height 46
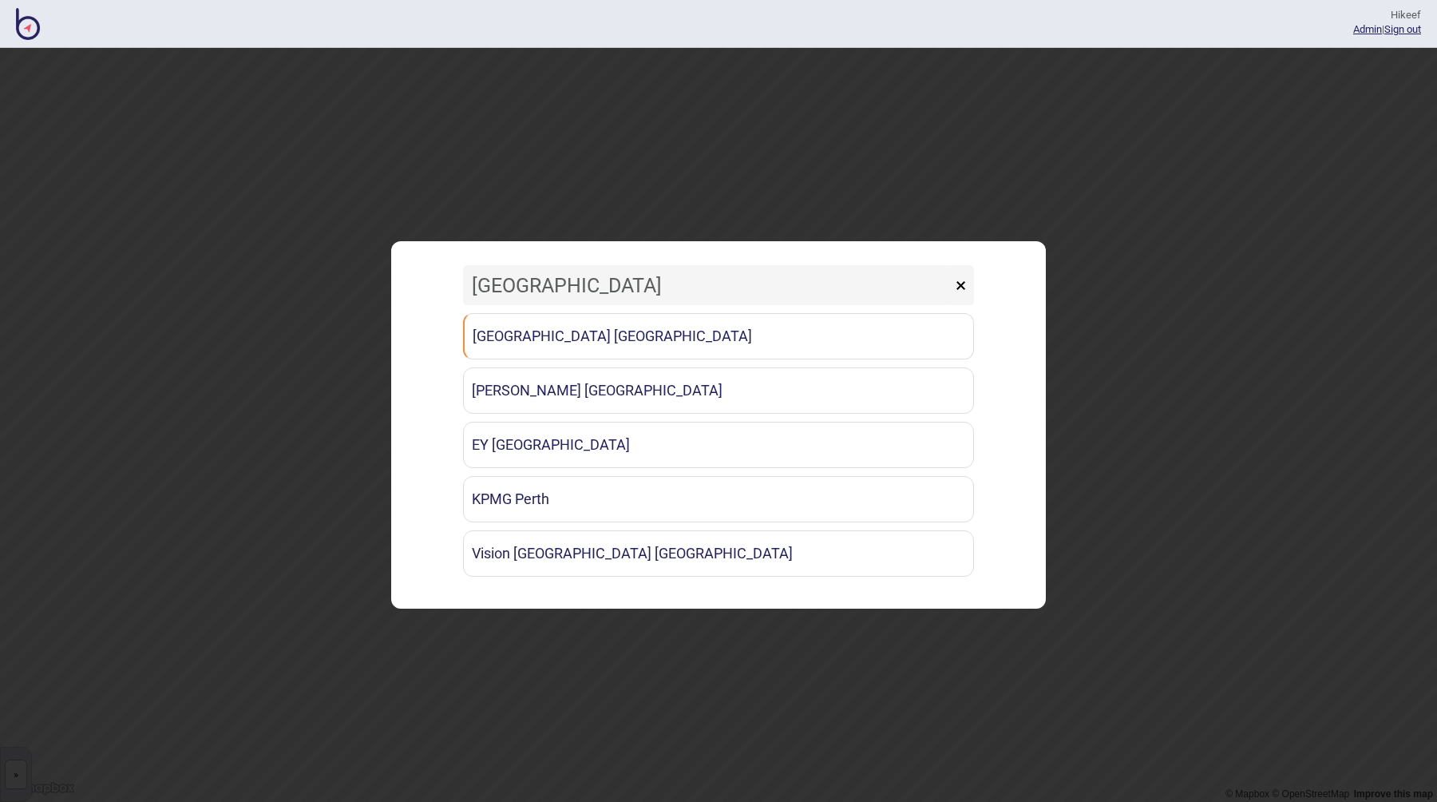
click at [30, 19] on img at bounding box center [28, 24] width 24 height 32
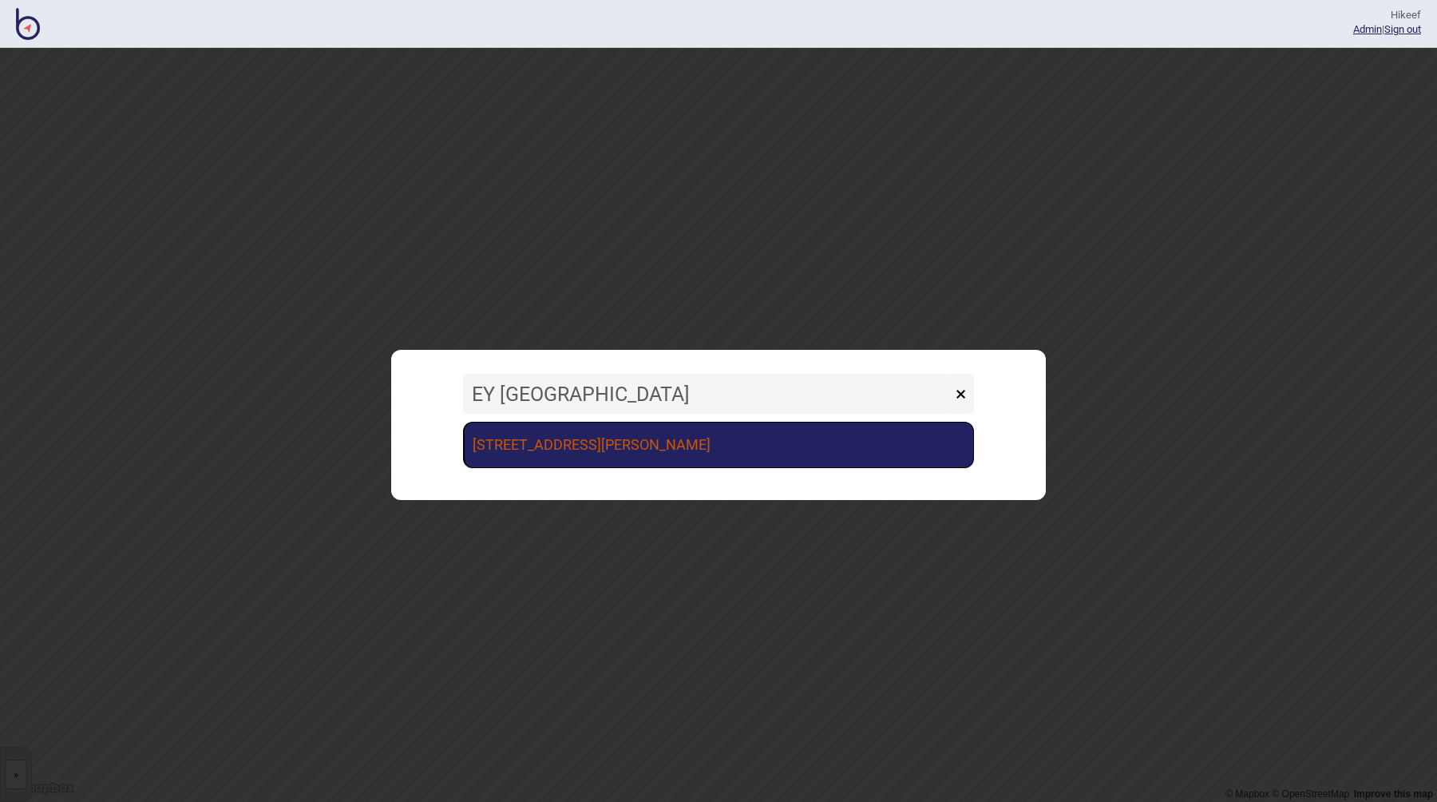
type input "EY Canberra"
click at [574, 458] on link "[STREET_ADDRESS][PERSON_NAME]" at bounding box center [718, 445] width 511 height 46
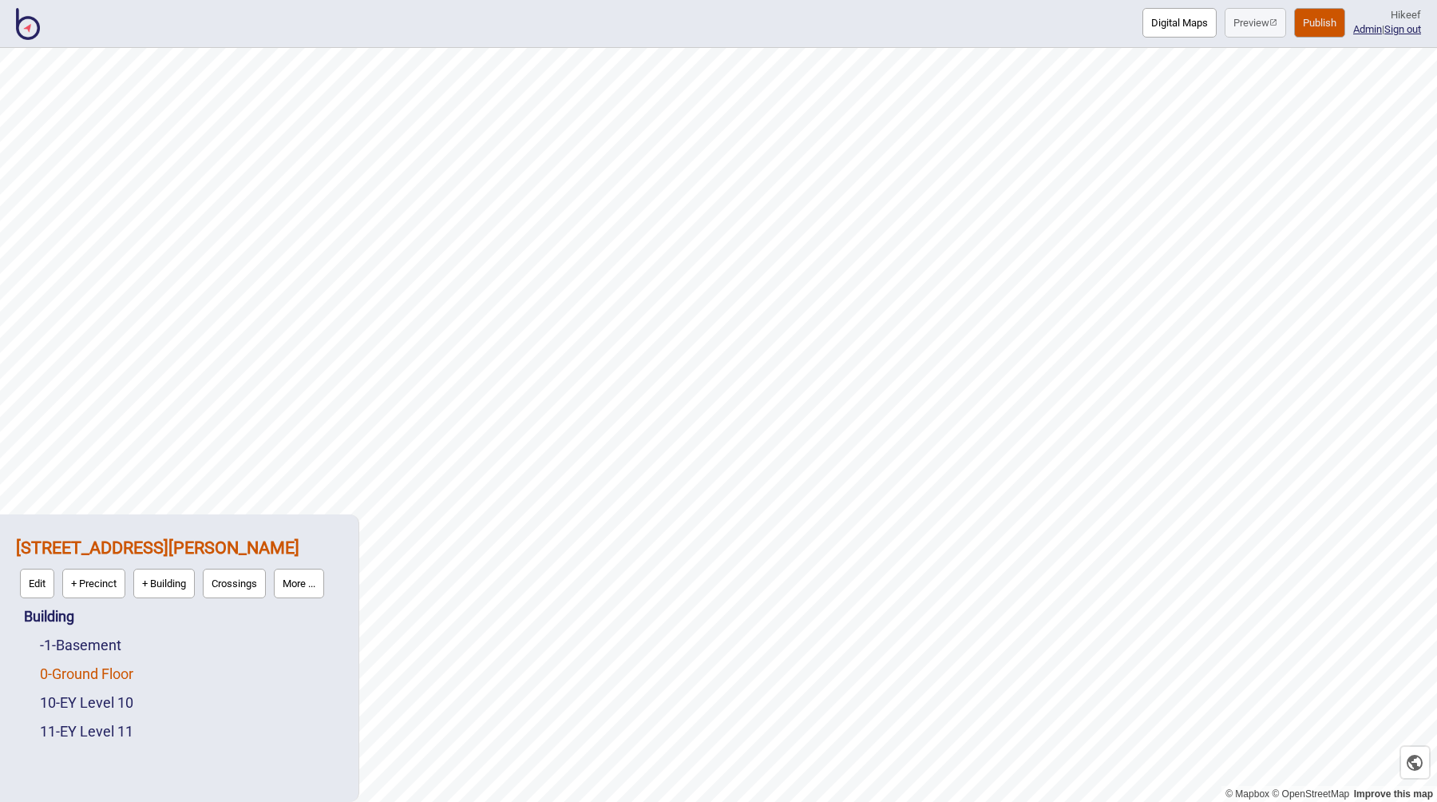
click at [98, 670] on link "0 - Ground Floor" at bounding box center [86, 673] width 93 height 17
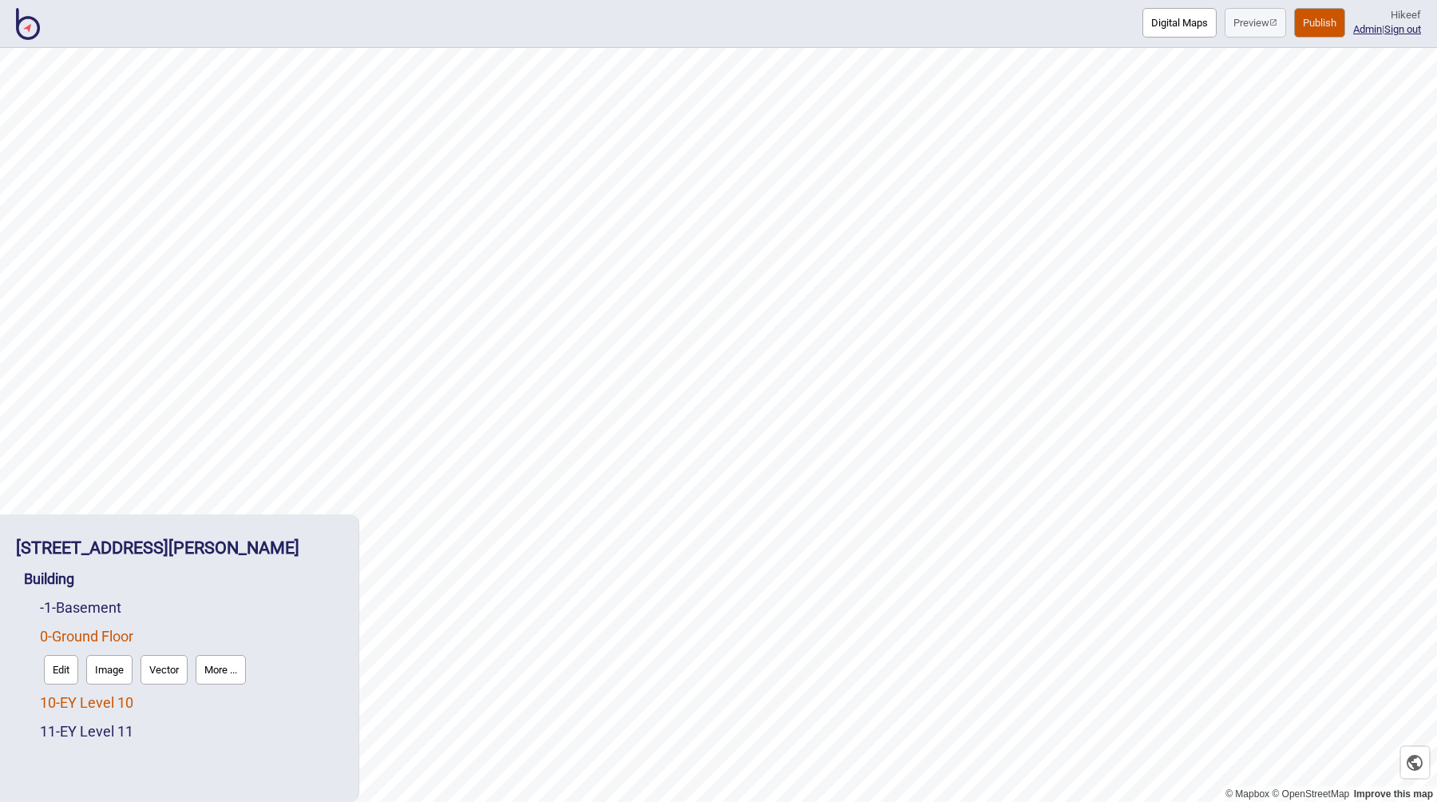
click at [113, 706] on link "10 - EY Level 10" at bounding box center [86, 702] width 93 height 17
click at [83, 609] on link "-1 - Basement" at bounding box center [80, 607] width 81 height 17
click at [153, 642] on button "Vector" at bounding box center [164, 641] width 47 height 30
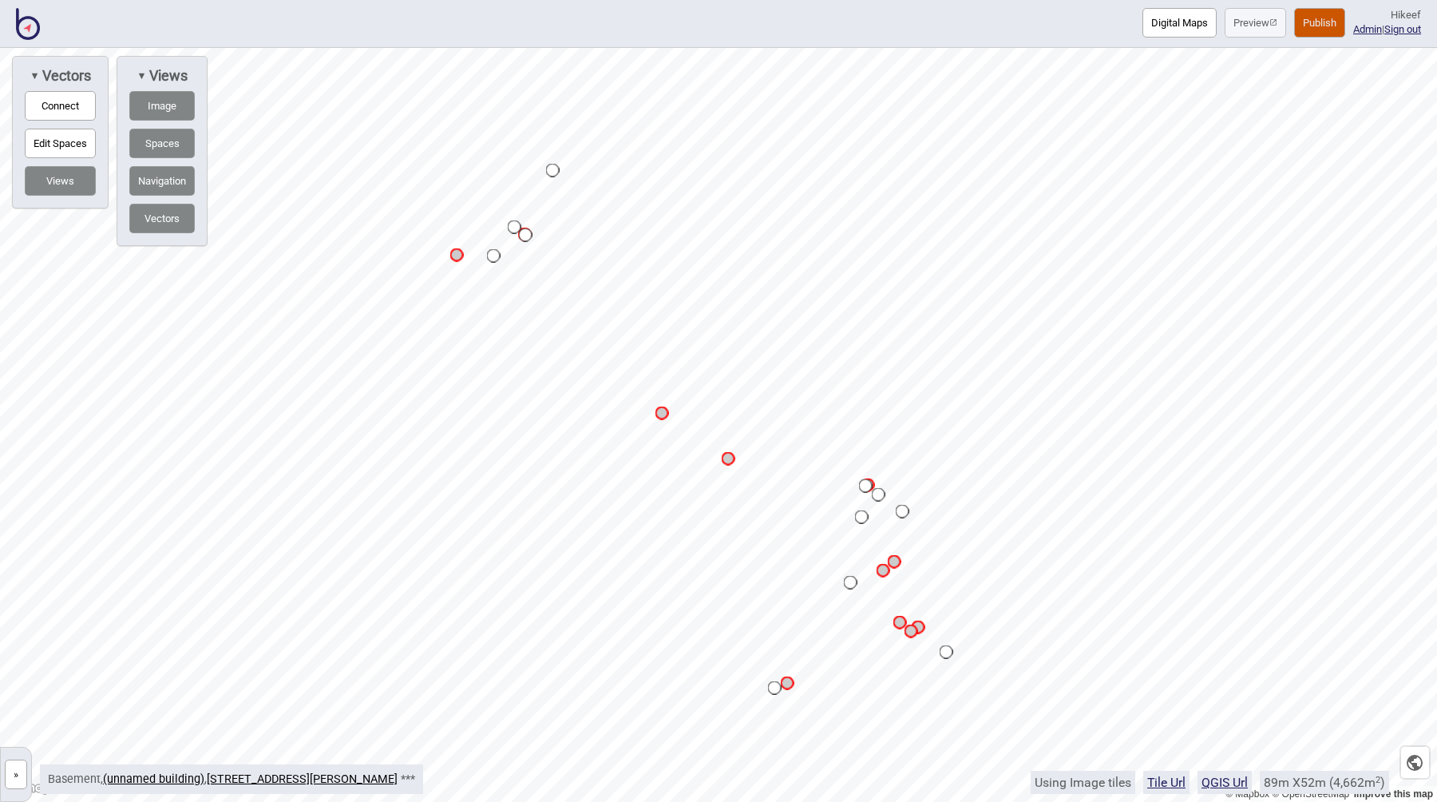
click at [14, 767] on button "»" at bounding box center [16, 774] width 22 height 30
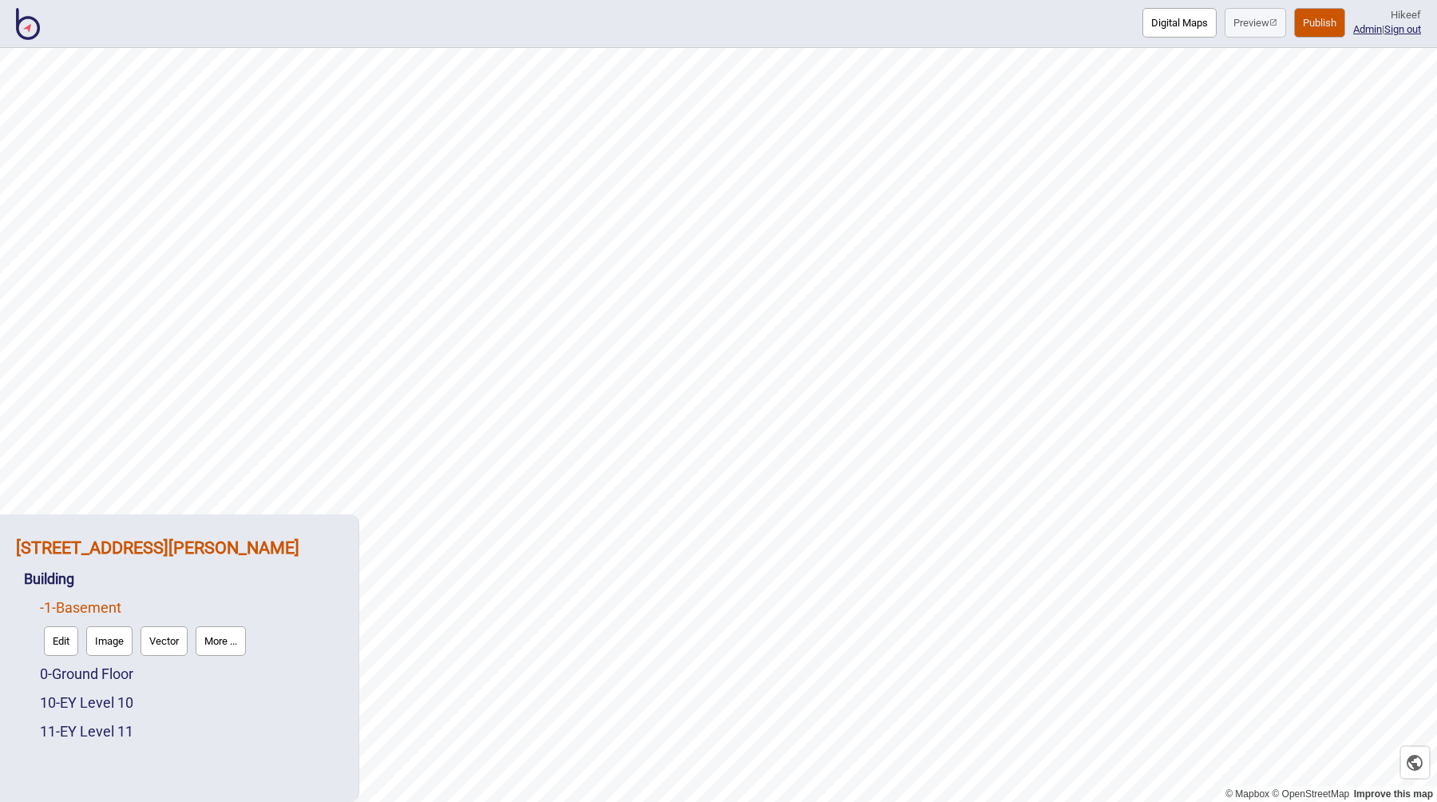
click at [72, 544] on strong "[STREET_ADDRESS][PERSON_NAME]" at bounding box center [157, 547] width 283 height 20
